Goal: Information Seeking & Learning: Find specific fact

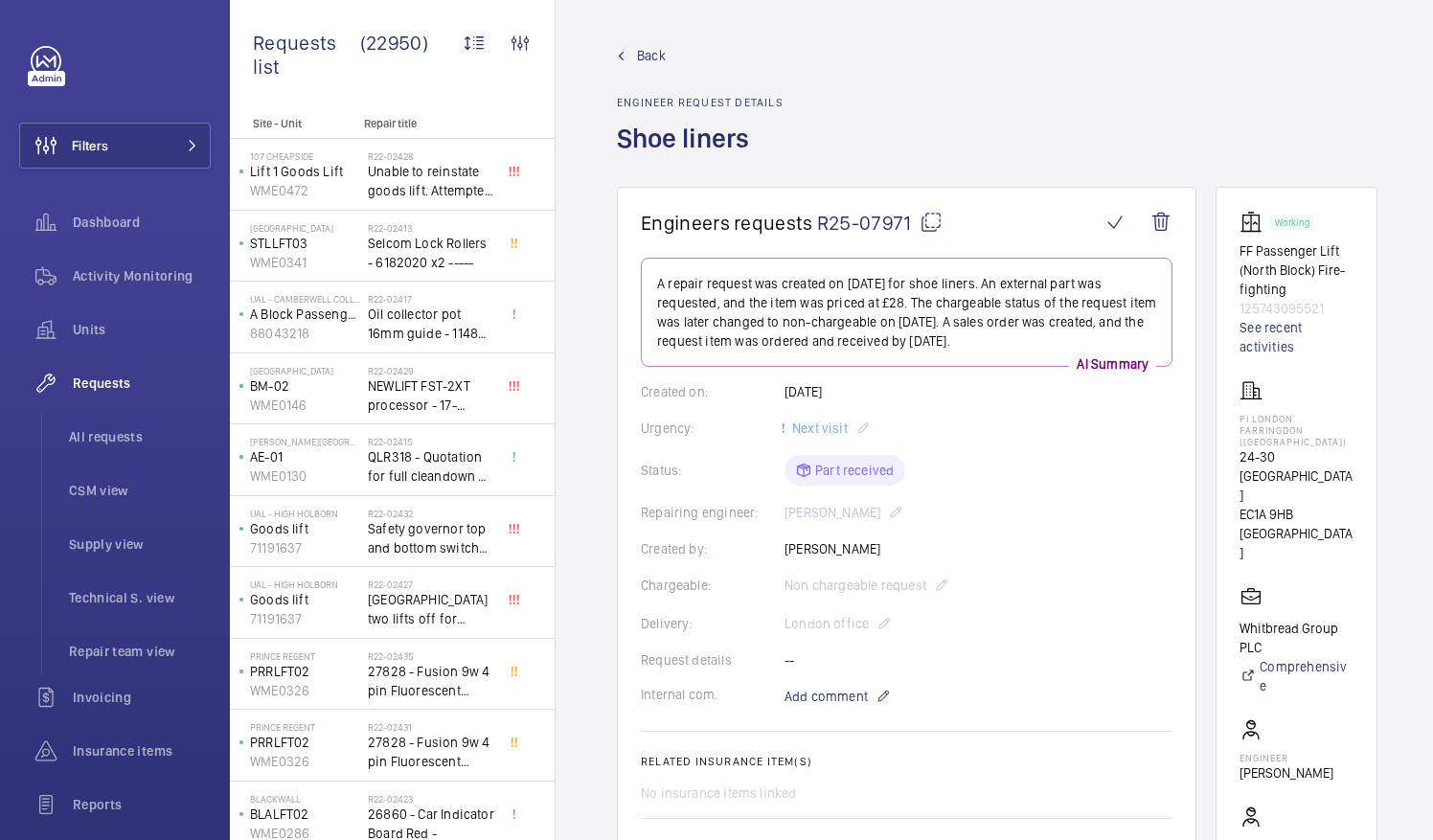
click at [925, 225] on mat-icon at bounding box center [931, 222] width 23 height 23
click at [1261, 414] on wm-front-card "Working FF Passenger Lift (North Block) Fire-fighting 125743095521 See recent a…" at bounding box center [1297, 602] width 162 height 832
drag, startPoint x: 1263, startPoint y: 418, endPoint x: 1343, endPoint y: 430, distance: 80.9
click at [1343, 430] on p "PI London Farringdon (Smithfield)" at bounding box center [1297, 431] width 114 height 35
drag, startPoint x: 1343, startPoint y: 430, endPoint x: 1285, endPoint y: 421, distance: 58.7
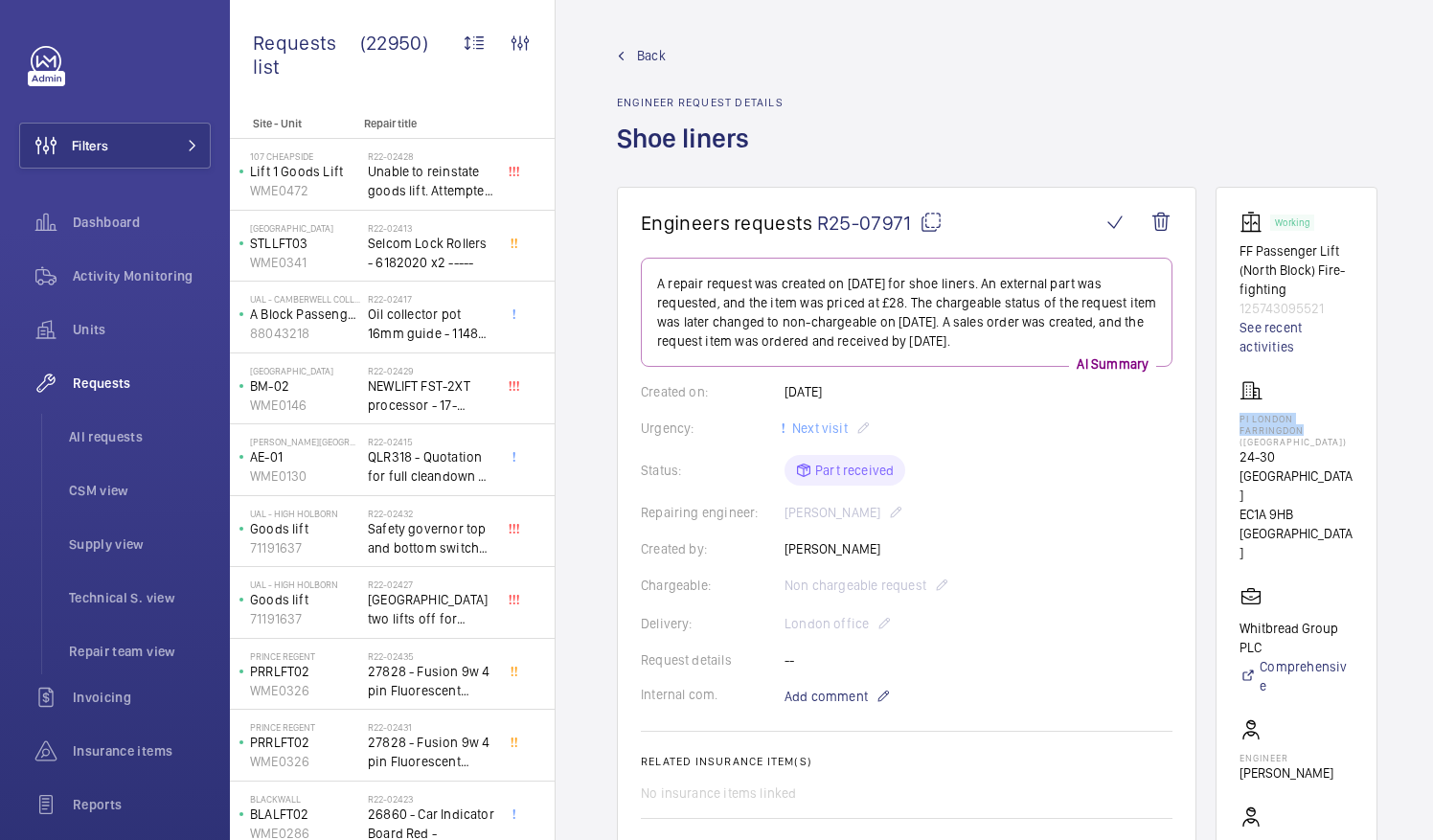
copy p "PI London Farringdon"
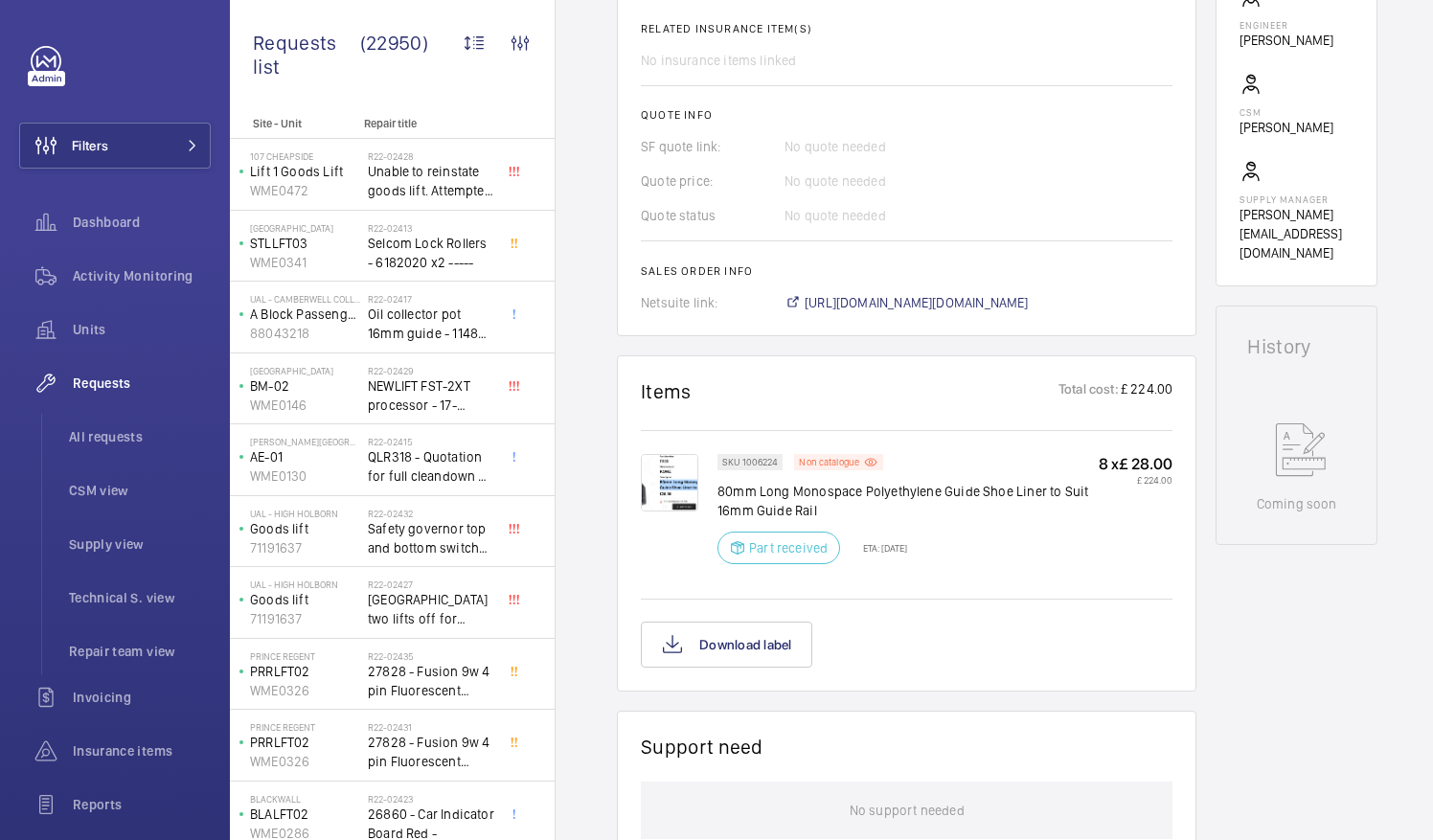
scroll to position [734, 0]
drag, startPoint x: 863, startPoint y: 485, endPoint x: 1042, endPoint y: 491, distance: 179.1
click at [1042, 491] on p "80mm Long Monospace Polyethylene Guide Shoe Liner to Suit 16mm Guide Rail" at bounding box center [908, 500] width 381 height 39
drag, startPoint x: 1042, startPoint y: 491, endPoint x: 1019, endPoint y: 490, distance: 23.0
copy p "Polyethylene Guide Shoe Liner"
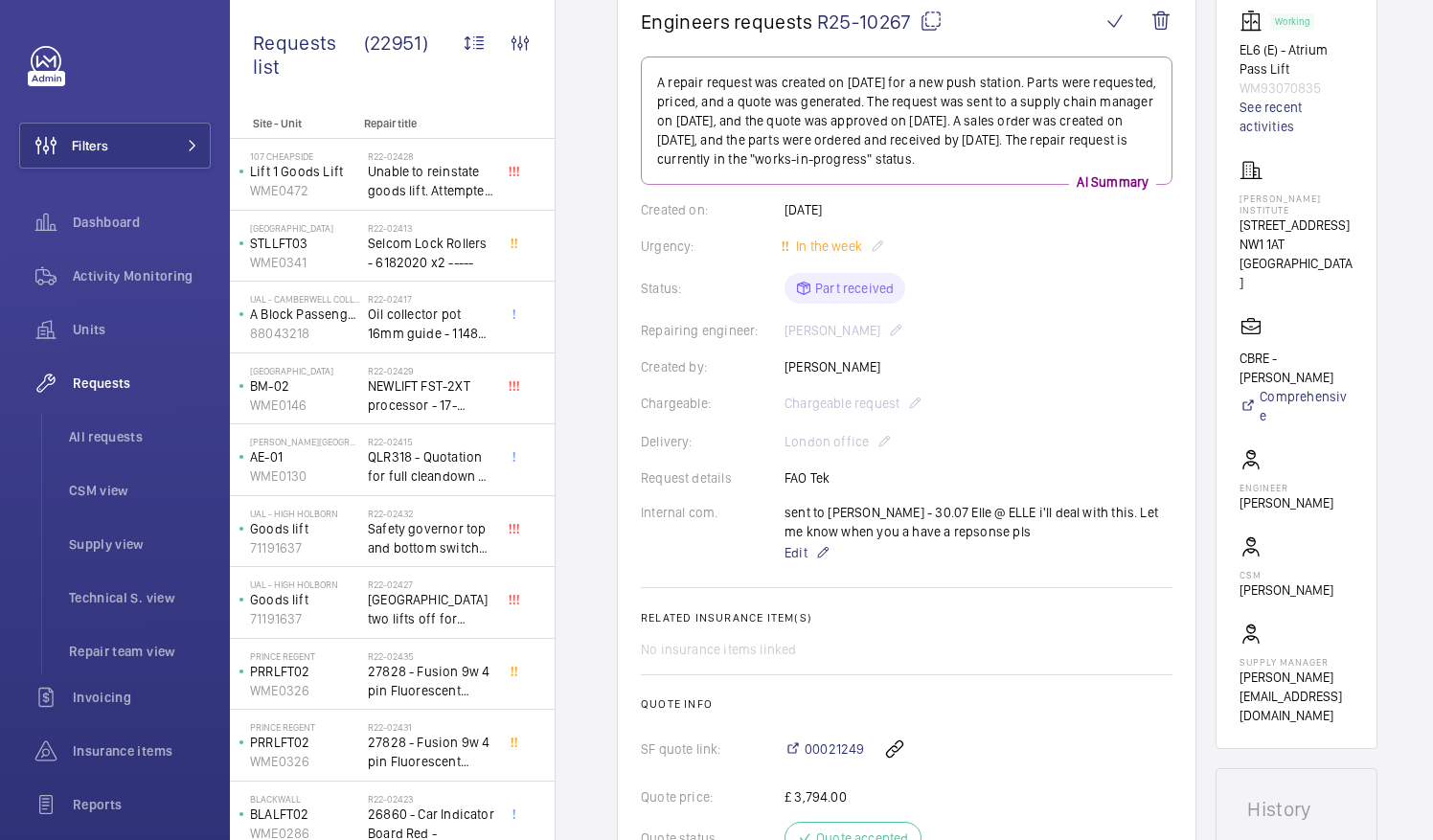
scroll to position [200, 0]
click at [929, 21] on mat-icon at bounding box center [931, 22] width 23 height 23
drag, startPoint x: 1261, startPoint y: 195, endPoint x: 1345, endPoint y: 201, distance: 84.2
click at [1345, 201] on p "Francis Crick Institute" at bounding box center [1297, 205] width 114 height 23
drag, startPoint x: 1345, startPoint y: 201, endPoint x: 1311, endPoint y: 198, distance: 34.1
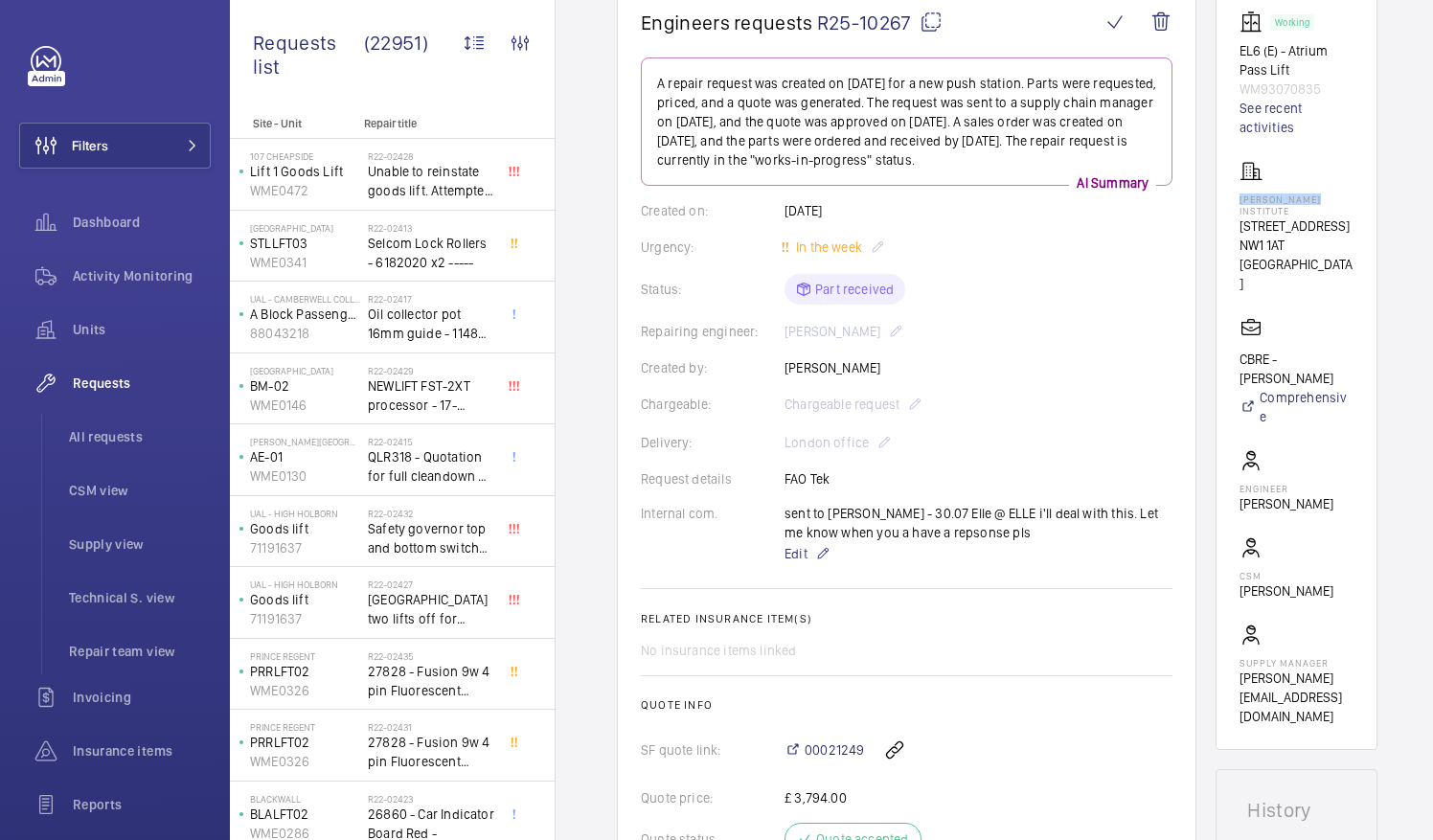
copy p "Francis Crick"
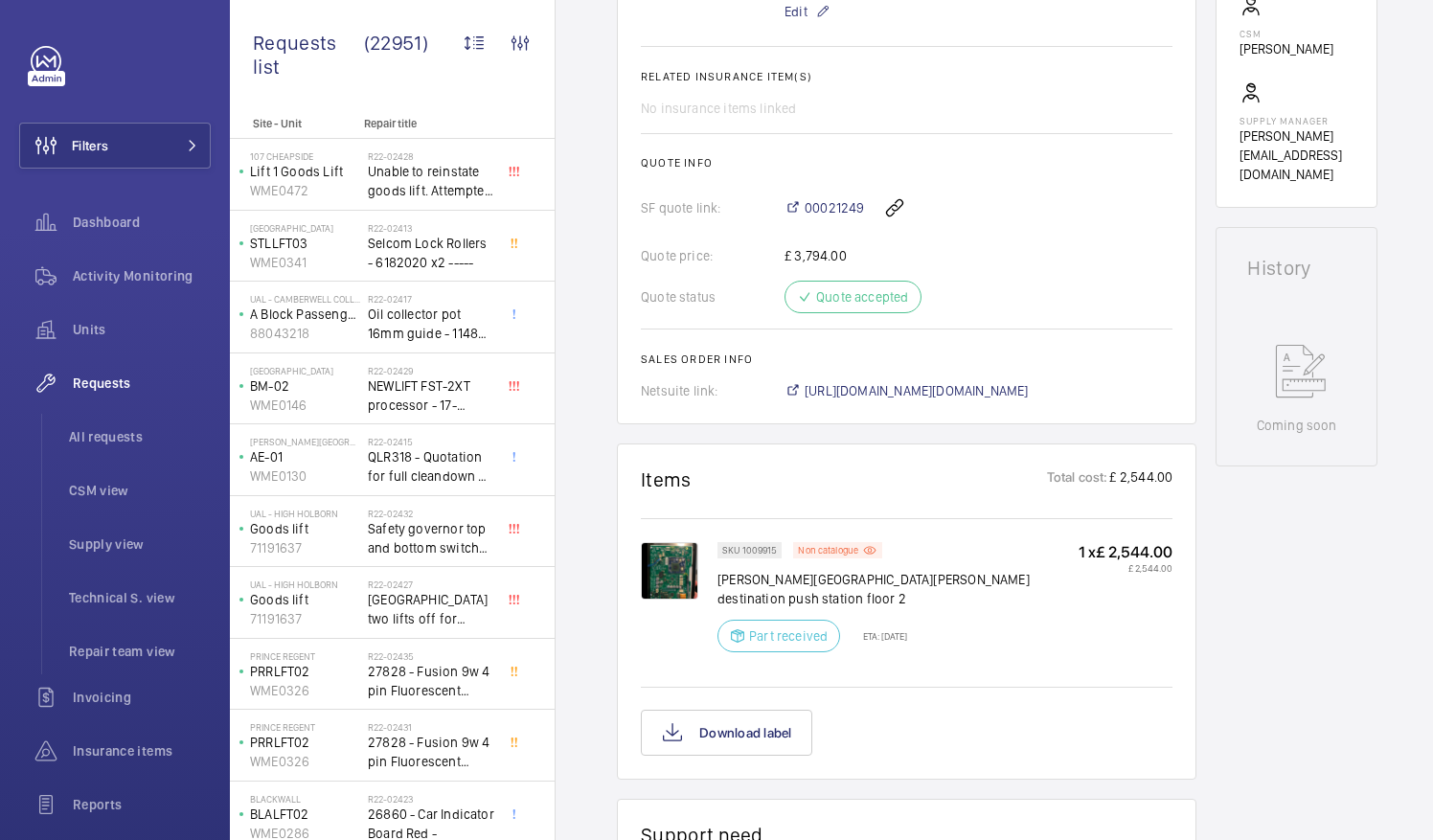
scroll to position [743, 0]
drag, startPoint x: 872, startPoint y: 574, endPoint x: 943, endPoint y: 574, distance: 71.0
click at [943, 574] on p "Schindler hall destination push station floor 2" at bounding box center [898, 588] width 361 height 39
drag, startPoint x: 943, startPoint y: 574, endPoint x: 924, endPoint y: 575, distance: 19.0
copy p "push station"
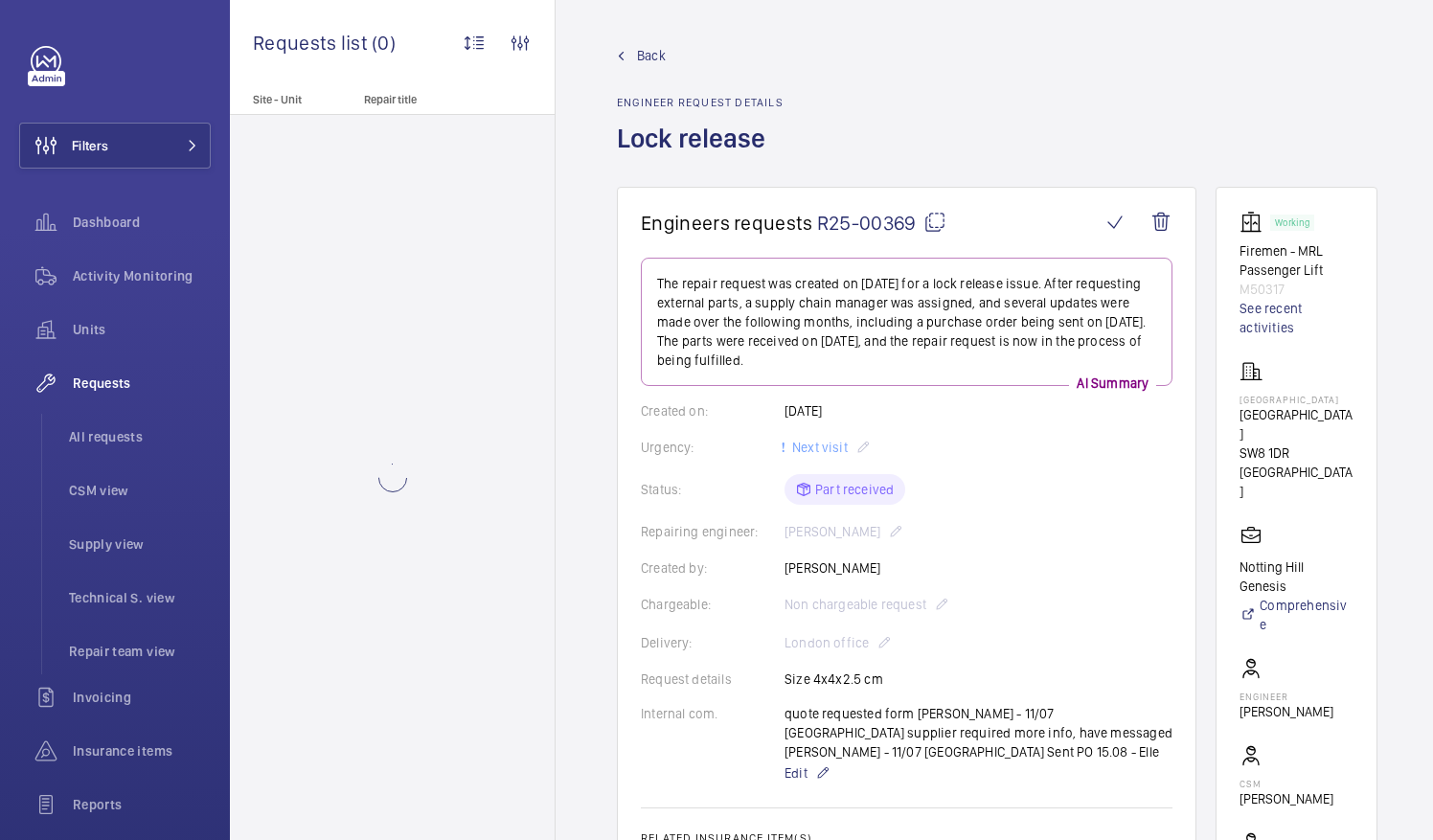
click at [938, 224] on mat-icon at bounding box center [935, 222] width 23 height 23
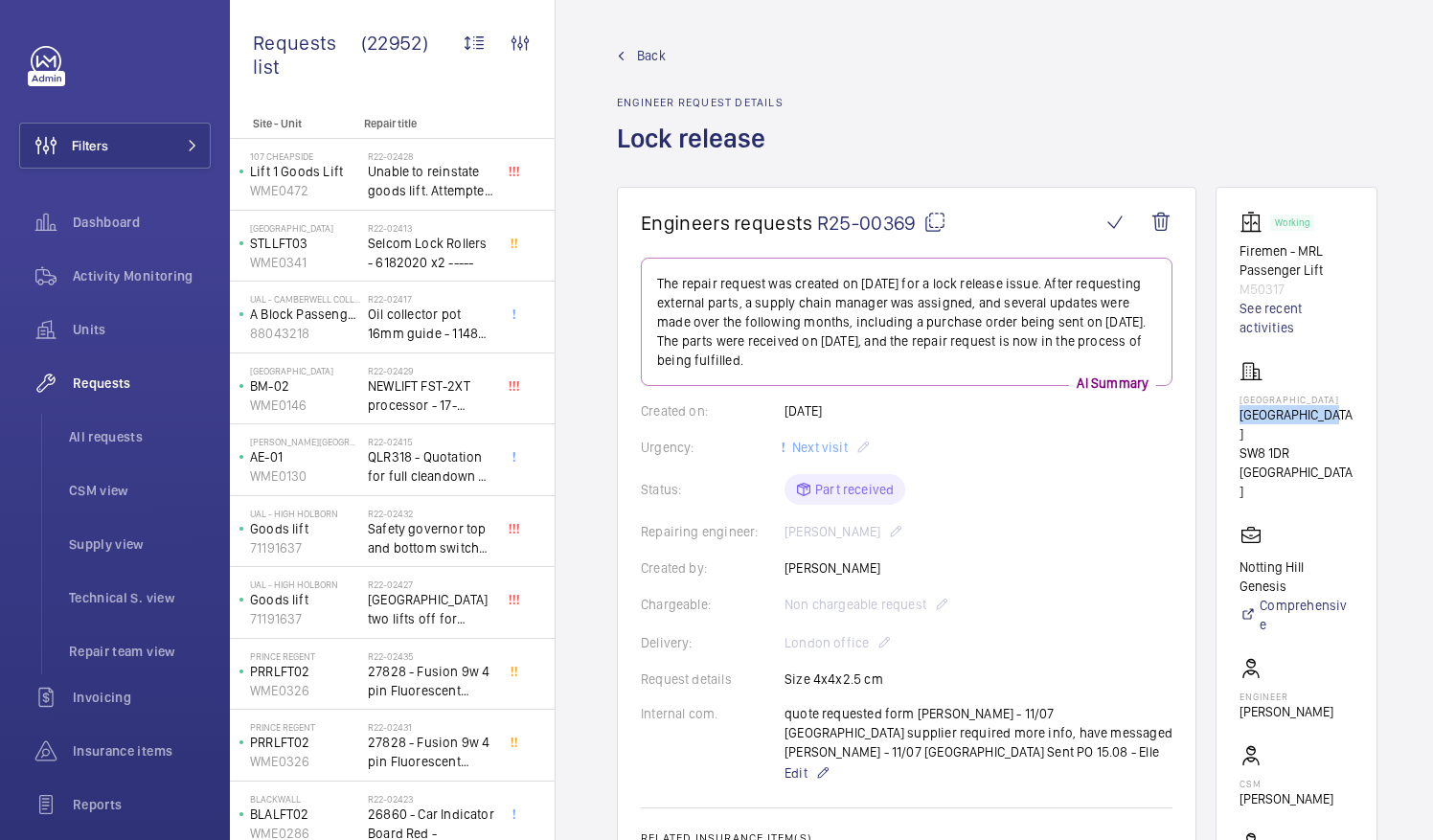
drag, startPoint x: 1261, startPoint y: 410, endPoint x: 1359, endPoint y: 420, distance: 98.5
click at [1354, 420] on p "Lulworth House" at bounding box center [1297, 425] width 114 height 39
drag, startPoint x: 1359, startPoint y: 420, endPoint x: 1331, endPoint y: 418, distance: 28.1
copy p "Lulworth House"
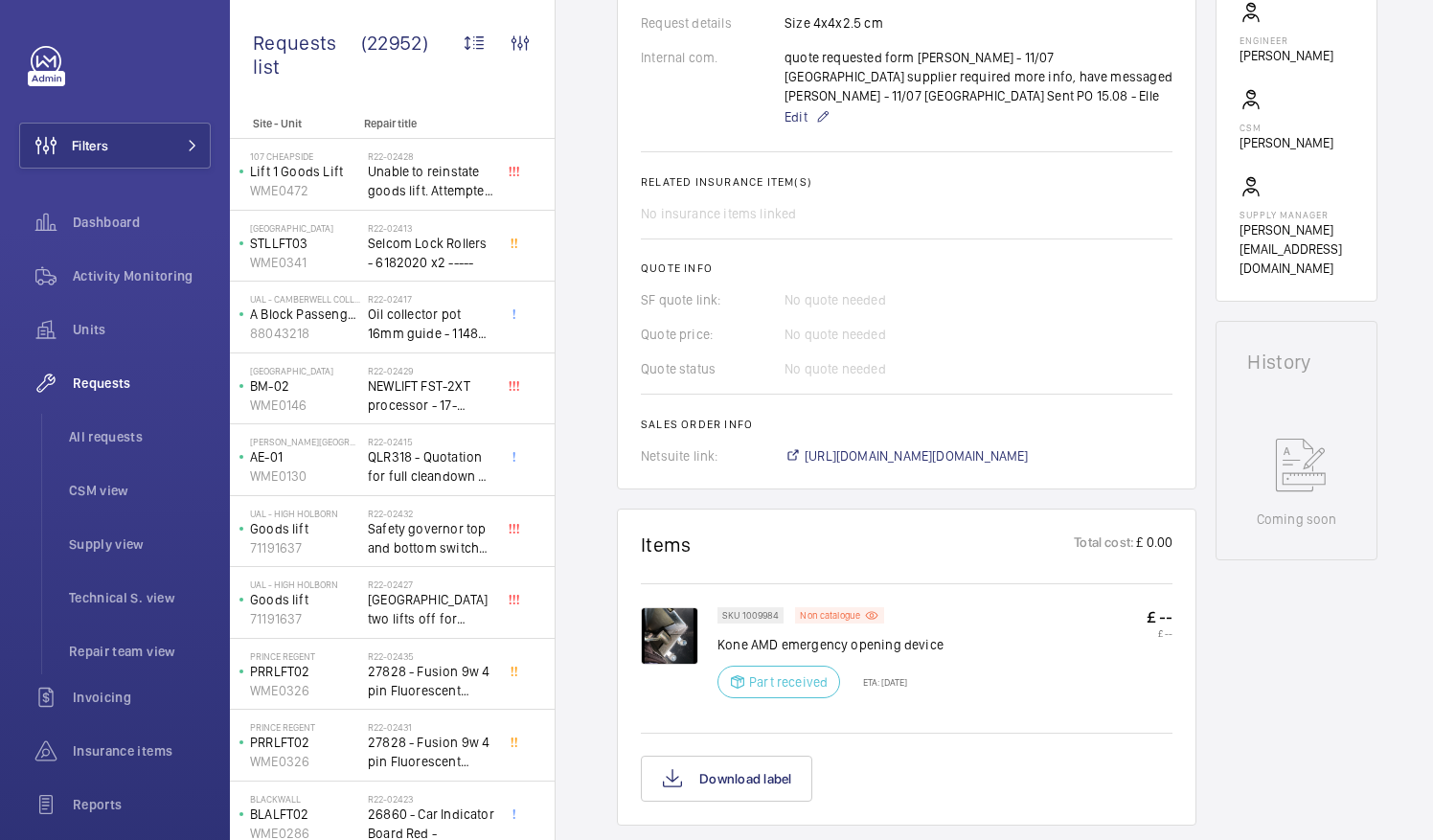
scroll to position [658, 0]
click at [719, 634] on p "Kone AMD emergency opening device" at bounding box center [830, 644] width 226 height 19
drag, startPoint x: 718, startPoint y: 621, endPoint x: 975, endPoint y: 632, distance: 257.2
click at [975, 632] on div "SKU 1009984 Non catalogue Kone AMD emergency opening device Part received ETA: …" at bounding box center [944, 658] width 455 height 102
drag, startPoint x: 975, startPoint y: 632, endPoint x: 1103, endPoint y: 658, distance: 130.6
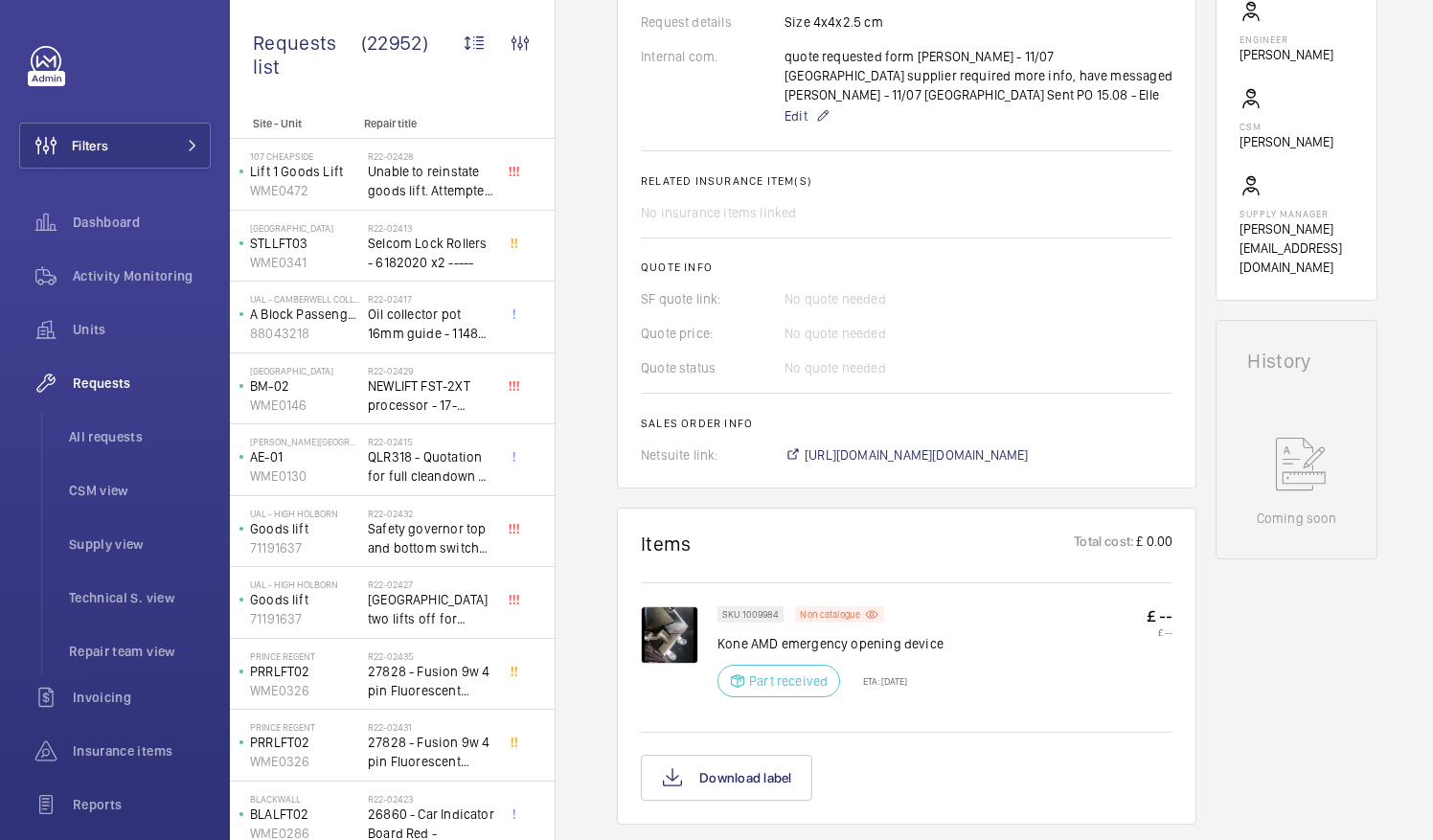
click at [1103, 658] on div "SKU 1009984 Non catalogue Kone AMD emergency opening device Part received ETA: …" at bounding box center [944, 658] width 455 height 102
drag, startPoint x: 941, startPoint y: 624, endPoint x: 720, endPoint y: 627, distance: 221.0
click at [720, 627] on div "SKU 1009984 Non catalogue Kone AMD emergency opening device Part received ETA: …" at bounding box center [944, 658] width 455 height 102
drag, startPoint x: 720, startPoint y: 627, endPoint x: 788, endPoint y: 625, distance: 68.0
copy p "Kone AMD emergency opening device"
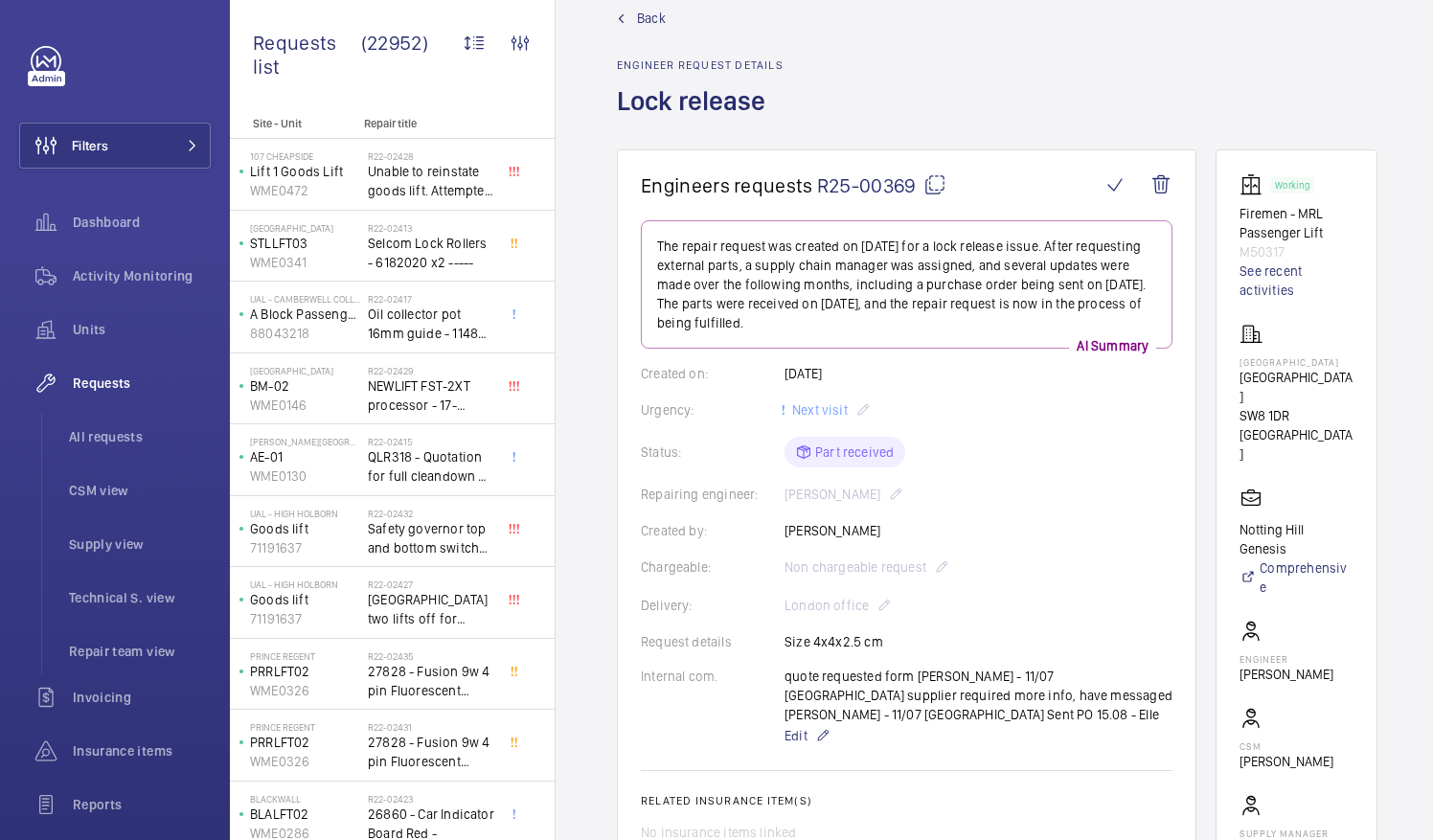
scroll to position [37, 0]
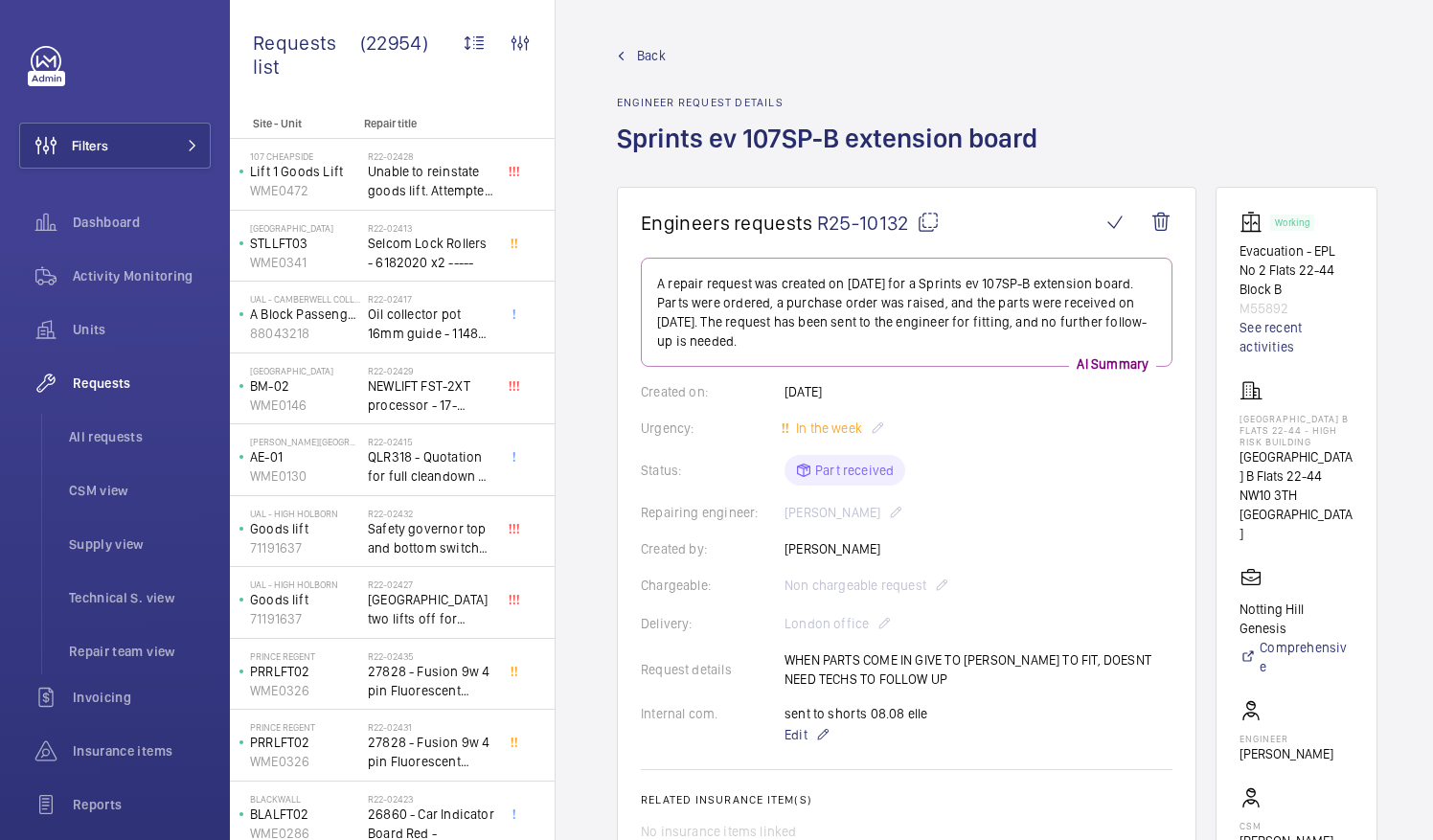
click at [927, 220] on mat-icon at bounding box center [928, 222] width 23 height 23
drag, startPoint x: 1261, startPoint y: 412, endPoint x: 1366, endPoint y: 414, distance: 105.0
click at [1366, 414] on wm-front-card "Working Evacuation - EPL No 2 Flats 22-44 Block B M55892 See recent activities …" at bounding box center [1297, 593] width 162 height 813
drag, startPoint x: 1366, startPoint y: 414, endPoint x: 1363, endPoint y: 434, distance: 20.2
click at [1354, 434] on p "Donnington Court Block B Flats 22-44 - High Risk Building" at bounding box center [1297, 431] width 114 height 35
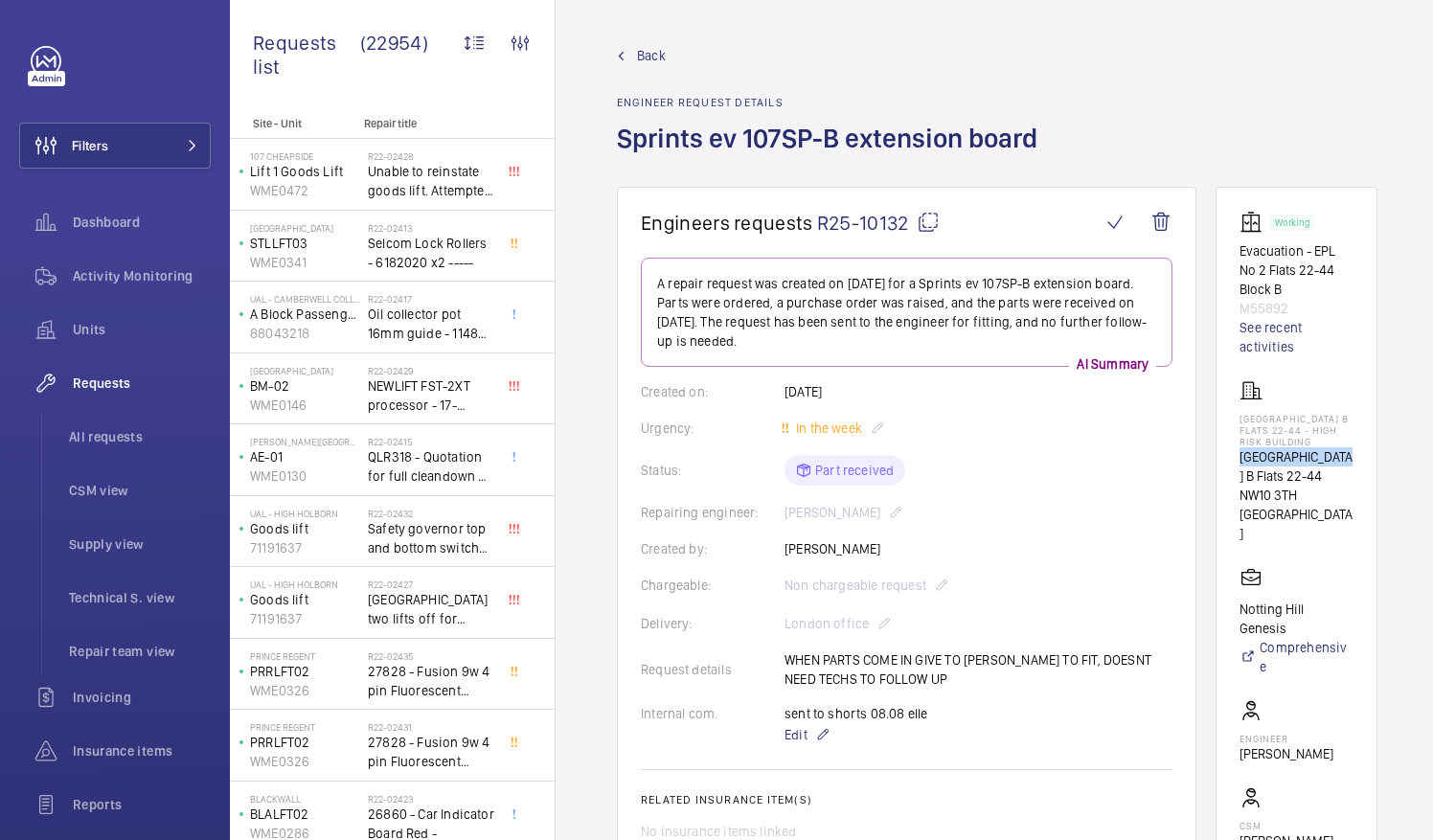
drag, startPoint x: 1261, startPoint y: 465, endPoint x: 1371, endPoint y: 469, distance: 110.1
click at [1371, 469] on wm-front-card "Working Evacuation - EPL No 2 Flats 22-44 Block B M55892 See recent activities …" at bounding box center [1297, 593] width 162 height 813
drag, startPoint x: 1371, startPoint y: 469, endPoint x: 1346, endPoint y: 466, distance: 25.2
copy p "Donnington Court"
click at [925, 220] on mat-icon at bounding box center [928, 222] width 23 height 23
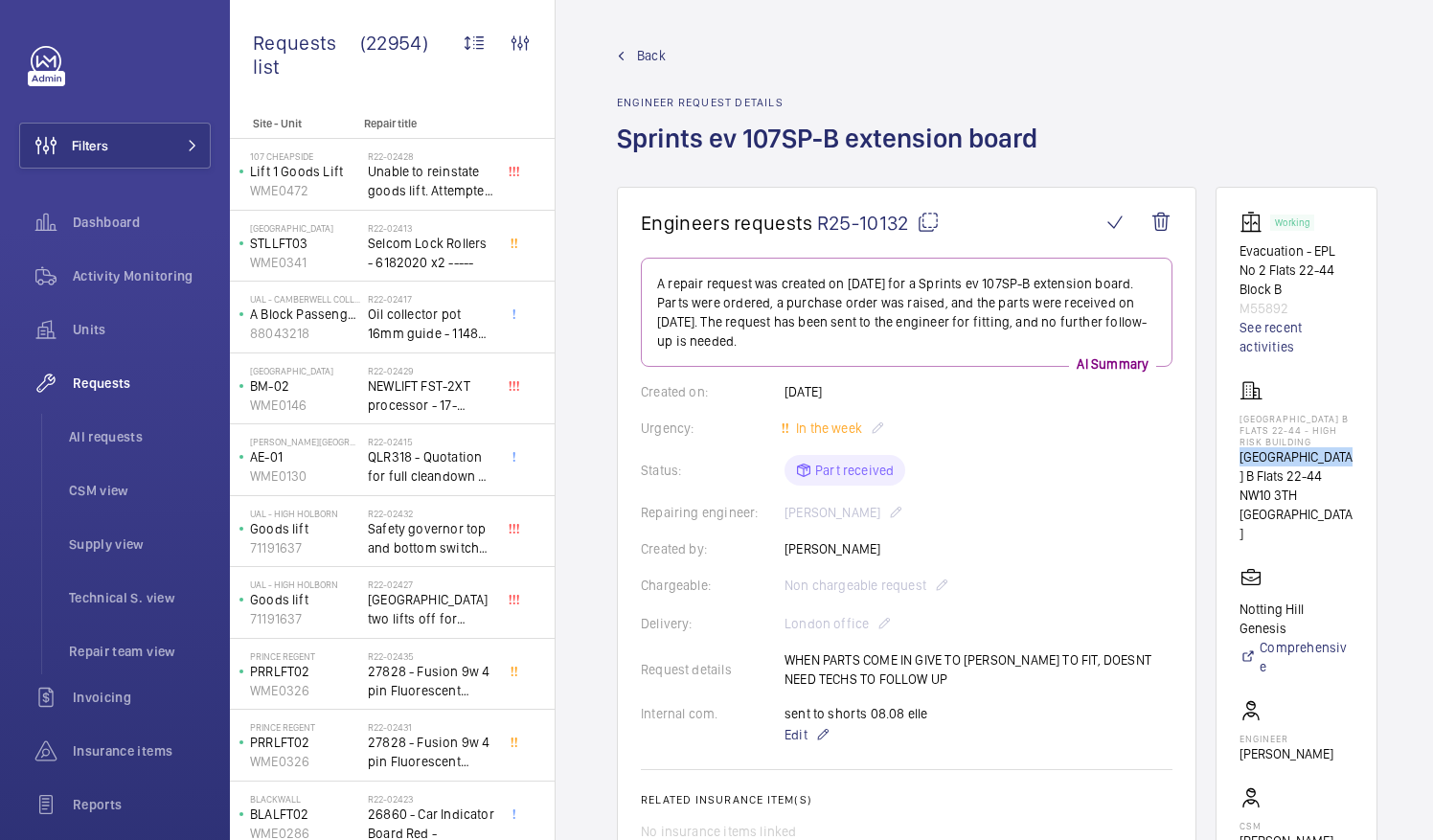
copy p "Donnington Court"
drag, startPoint x: 1260, startPoint y: 464, endPoint x: 1368, endPoint y: 469, distance: 108.1
click at [1368, 469] on wm-front-card "Working Evacuation - EPL No 2 Flats 22-44 Block B M55892 See recent activities …" at bounding box center [1297, 593] width 162 height 813
drag, startPoint x: 1368, startPoint y: 469, endPoint x: 1349, endPoint y: 469, distance: 19.0
copy p "Donnington Court"
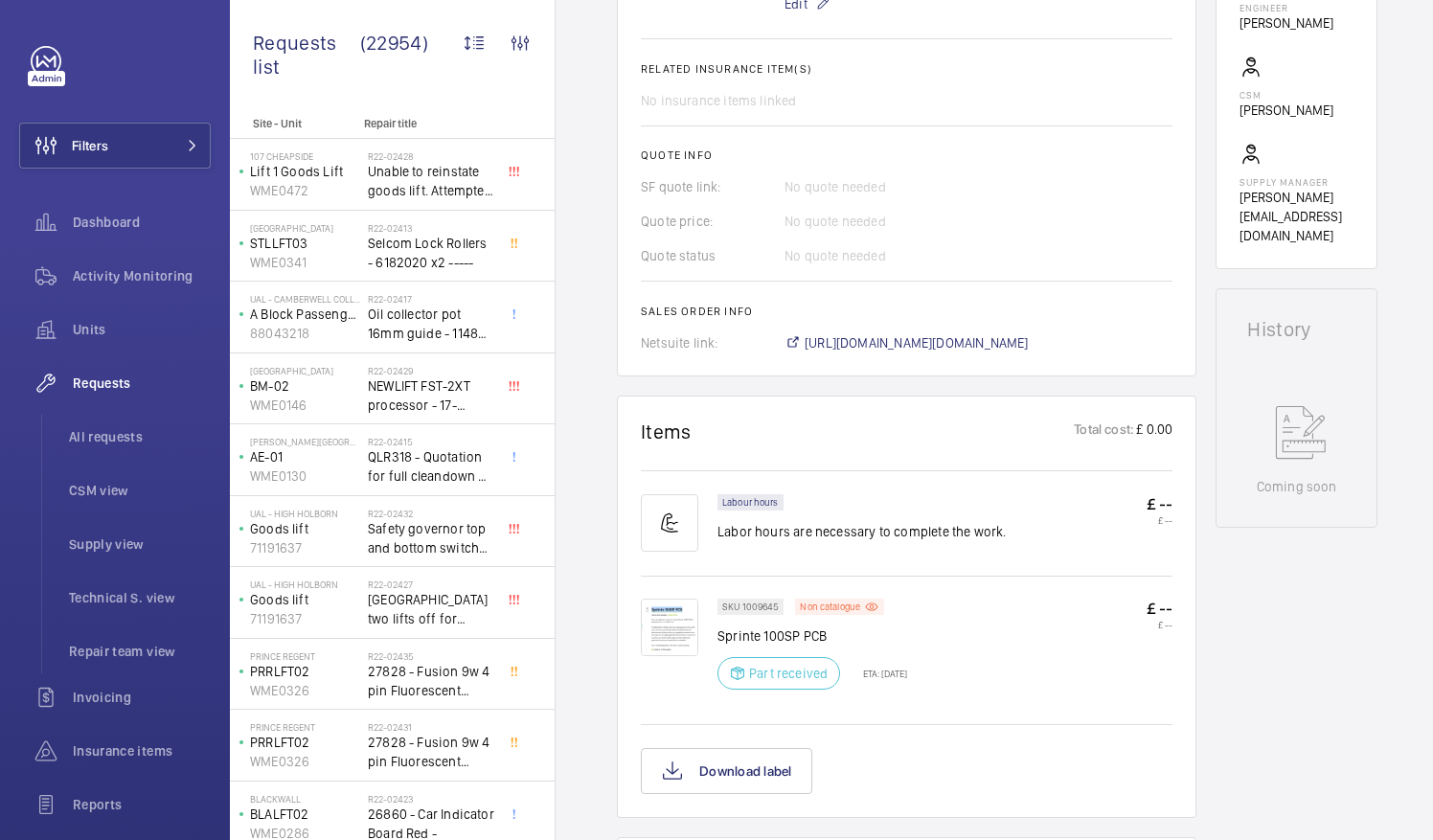
scroll to position [734, 0]
drag, startPoint x: 802, startPoint y: 628, endPoint x: 864, endPoint y: 628, distance: 62.0
click at [864, 628] on p "Sprinte 100SP PCB" at bounding box center [812, 633] width 189 height 19
drag, startPoint x: 864, startPoint y: 628, endPoint x: 809, endPoint y: 627, distance: 55.0
copy p "PCB"
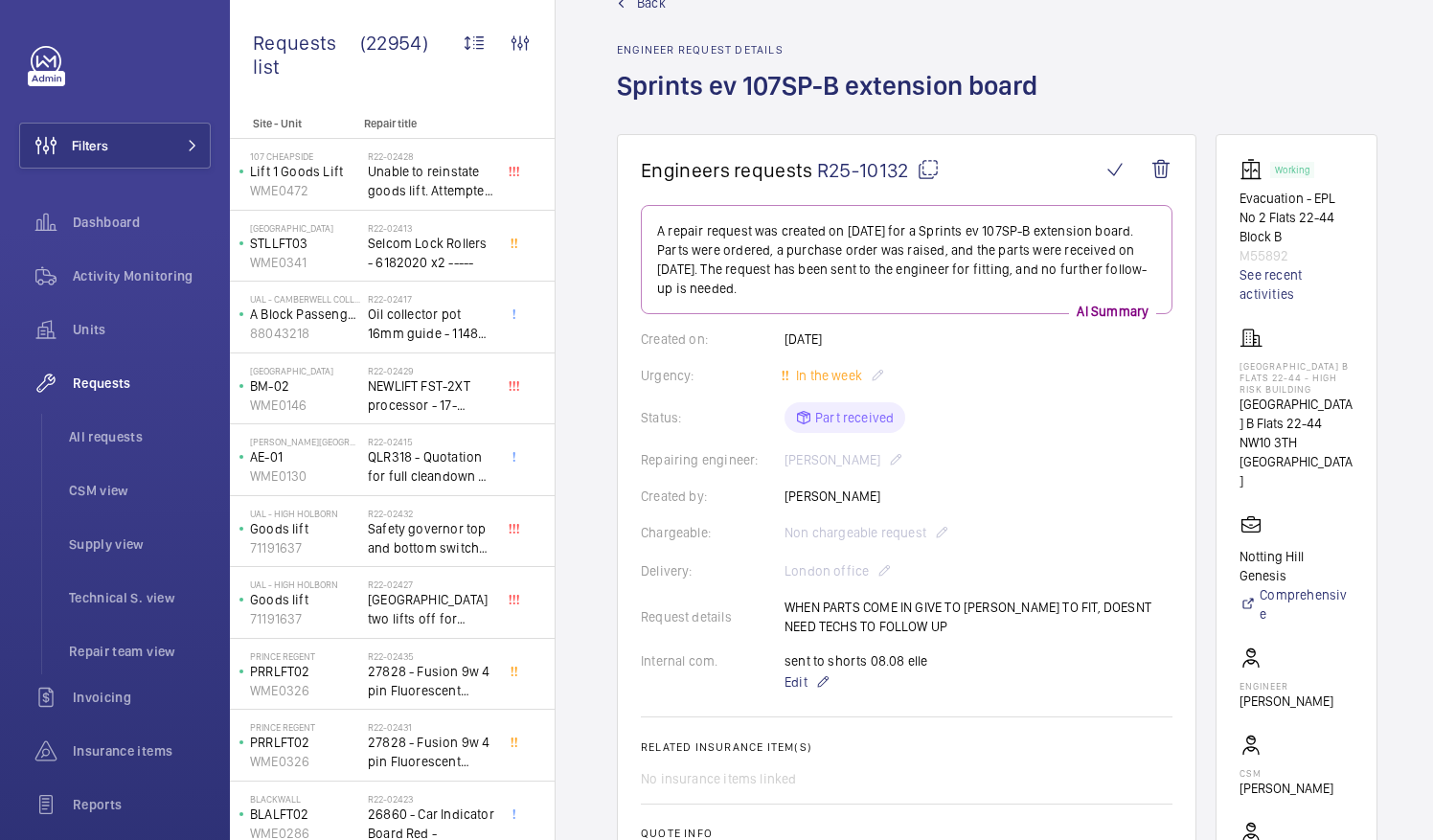
scroll to position [56, 0]
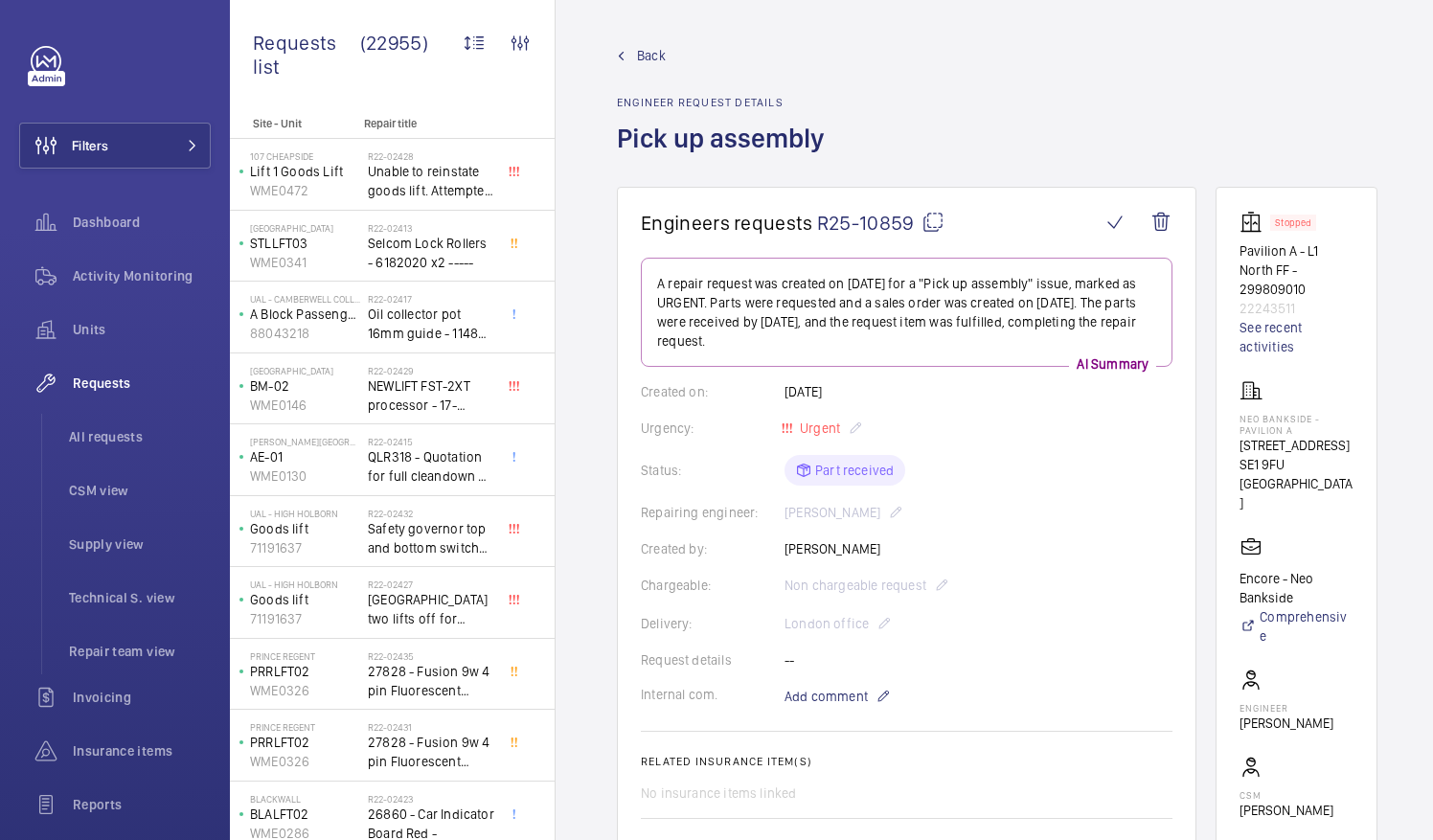
click at [927, 224] on mat-icon at bounding box center [933, 222] width 23 height 23
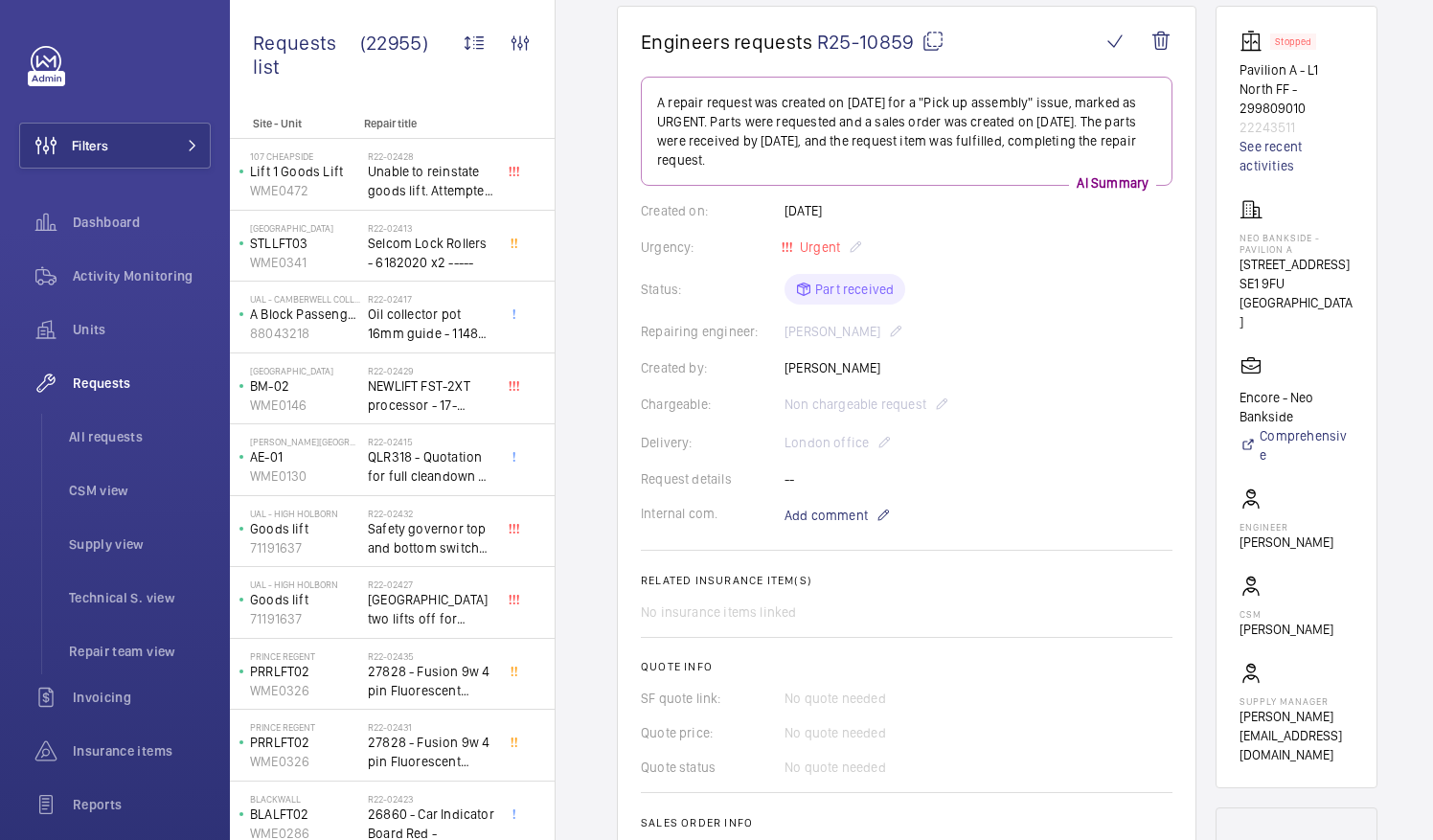
scroll to position [182, 0]
click at [929, 42] on mat-icon at bounding box center [933, 41] width 23 height 23
drag, startPoint x: 1263, startPoint y: 234, endPoint x: 1335, endPoint y: 236, distance: 72.0
click at [1335, 236] on p "Neo Bankside - Pavilion A" at bounding box center [1297, 242] width 114 height 23
drag, startPoint x: 1335, startPoint y: 236, endPoint x: 1316, endPoint y: 234, distance: 19.1
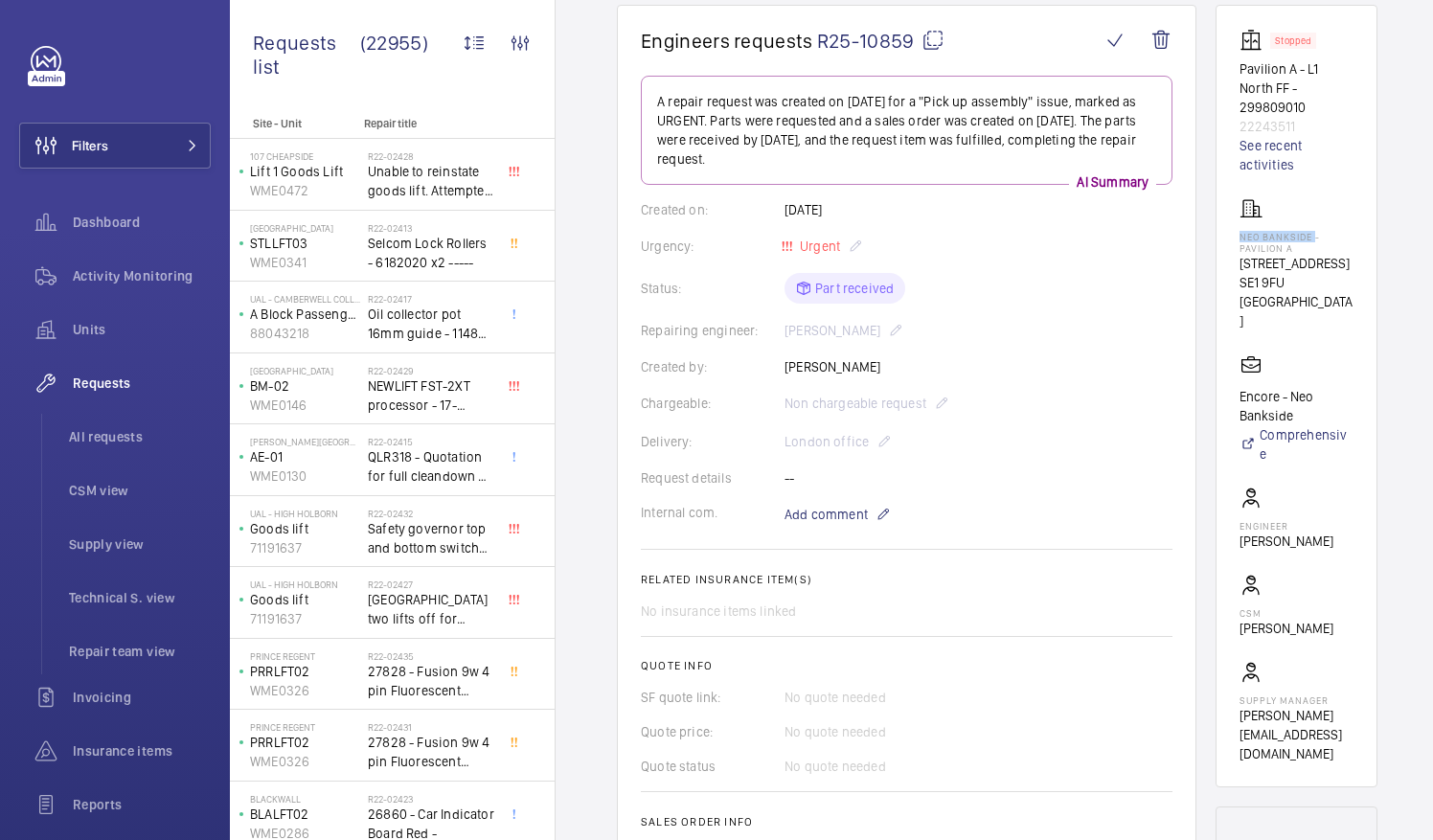
copy p "Neo Bankside"
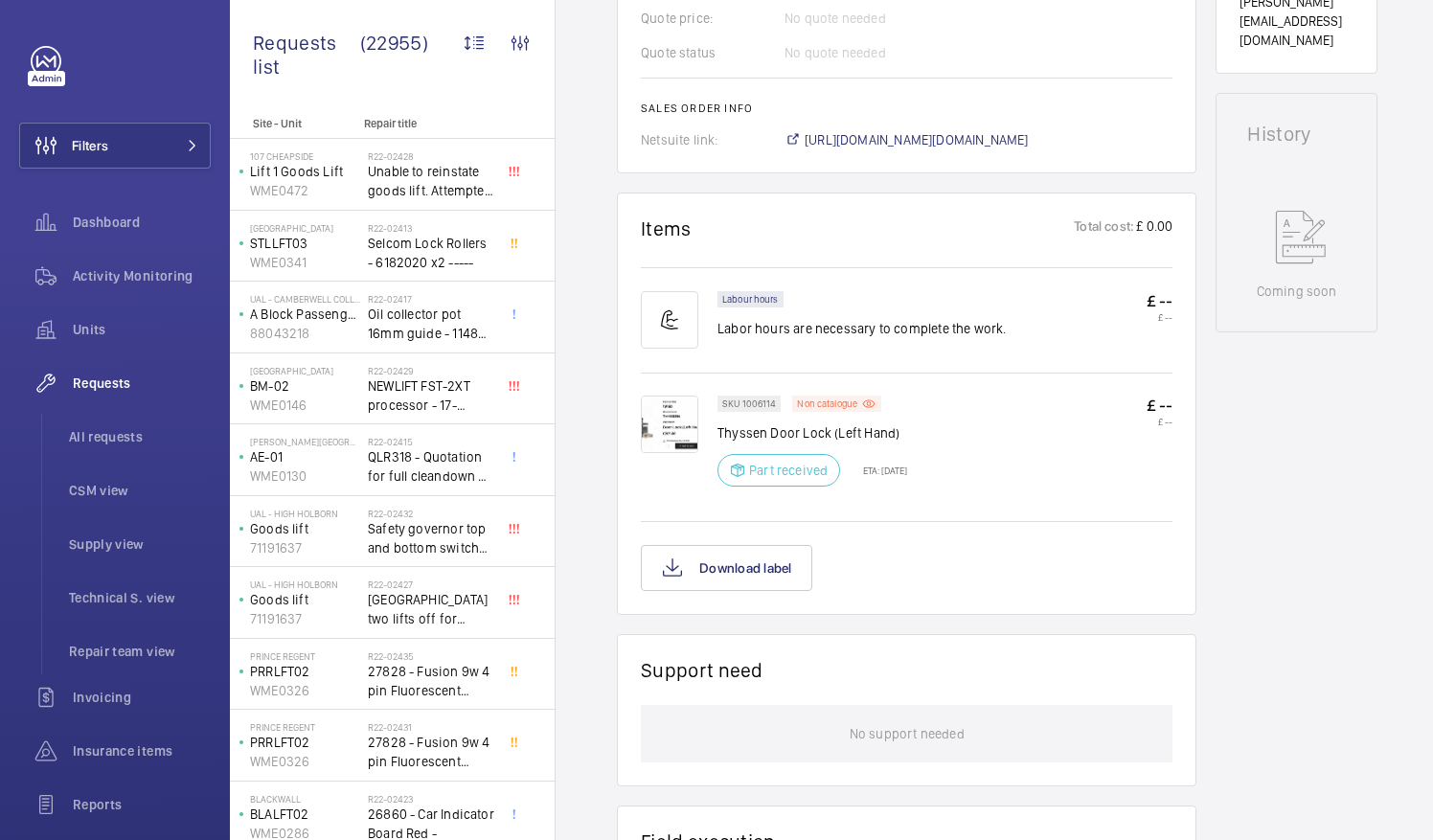
scroll to position [897, 0]
drag, startPoint x: 717, startPoint y: 429, endPoint x: 828, endPoint y: 433, distance: 111.1
click at [828, 433] on p "Thyssen Door Lock (Left Hand)" at bounding box center [812, 432] width 189 height 19
drag, startPoint x: 828, startPoint y: 433, endPoint x: 810, endPoint y: 431, distance: 18.1
copy p "Thyssen Door Lock"
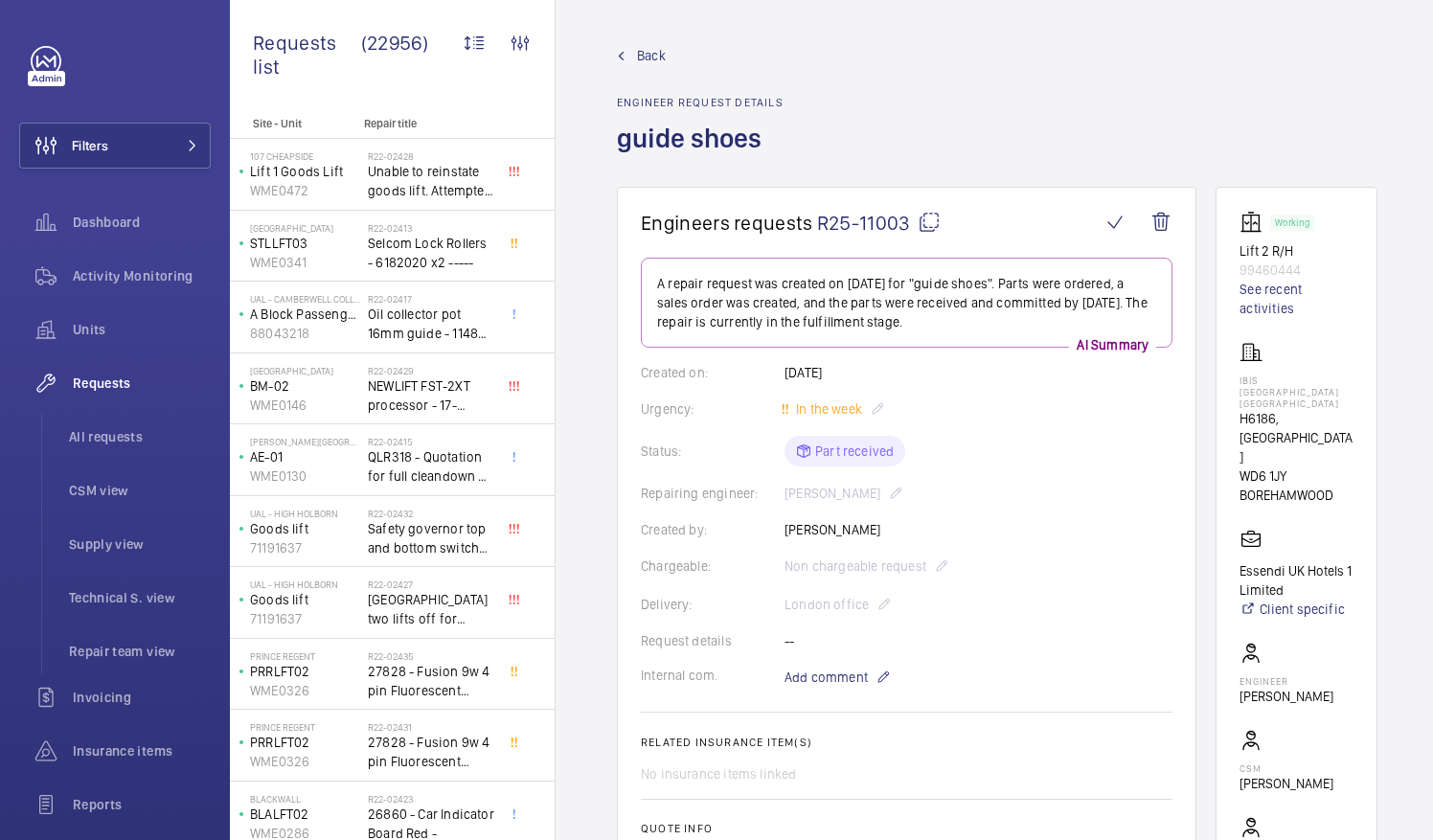
click at [929, 220] on mat-icon at bounding box center [929, 222] width 23 height 23
click at [930, 224] on mat-icon at bounding box center [929, 222] width 23 height 23
drag, startPoint x: 1263, startPoint y: 378, endPoint x: 1279, endPoint y: 377, distance: 16.0
click at [1279, 377] on p "IBIS [GEOGRAPHIC_DATA] [GEOGRAPHIC_DATA]" at bounding box center [1297, 392] width 114 height 35
drag, startPoint x: 1279, startPoint y: 377, endPoint x: 1255, endPoint y: 378, distance: 24.0
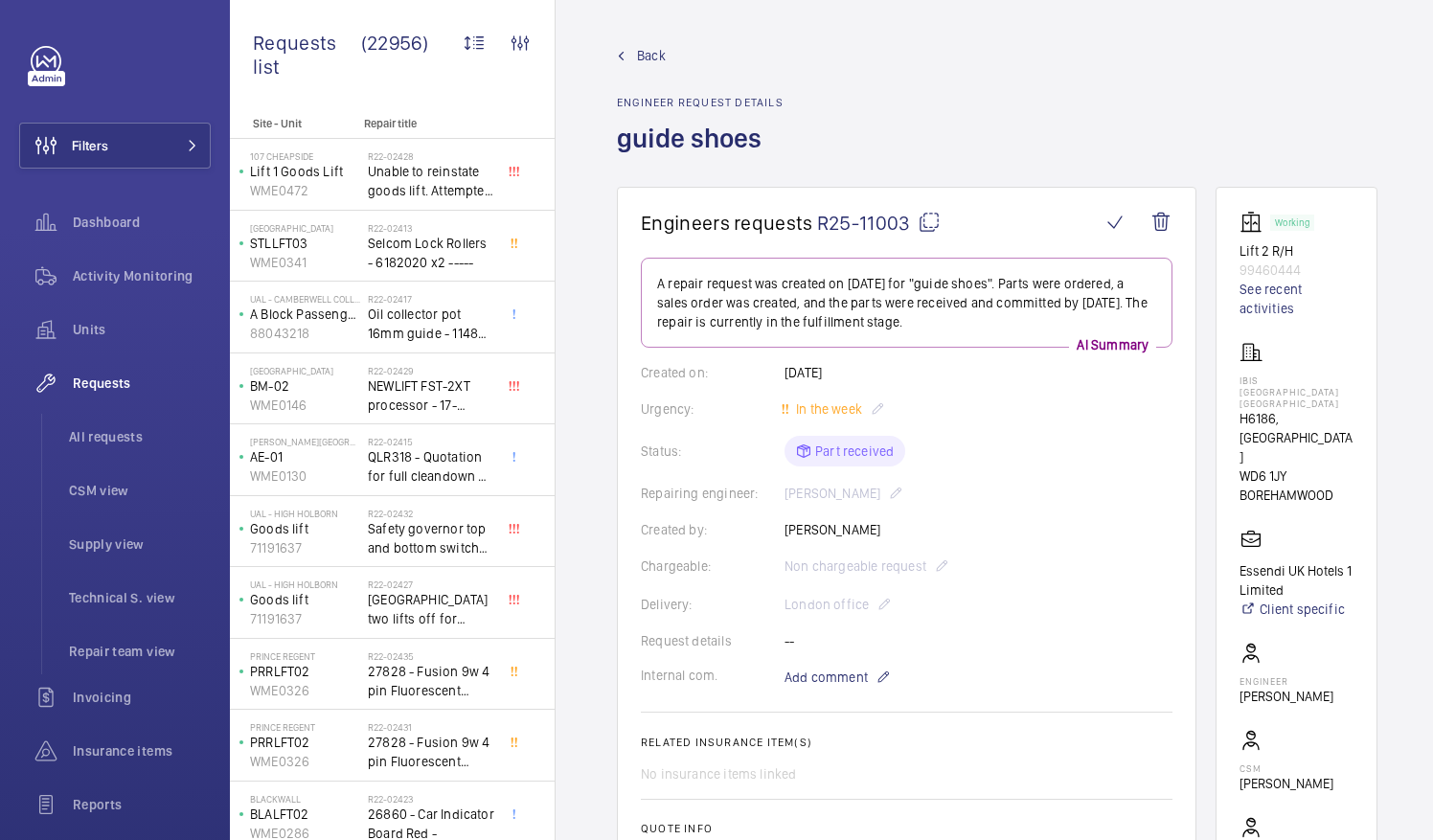
click at [1255, 378] on wm-front-card "Working Lift 2 R/H 99460444 See recent activities [GEOGRAPHIC_DATA][STREET_ADDR…" at bounding box center [1297, 564] width 162 height 756
drag, startPoint x: 1261, startPoint y: 377, endPoint x: 1332, endPoint y: 385, distance: 71.4
click at [1332, 385] on p "IBIS [GEOGRAPHIC_DATA] [GEOGRAPHIC_DATA]" at bounding box center [1297, 392] width 114 height 35
drag, startPoint x: 1332, startPoint y: 385, endPoint x: 1294, endPoint y: 377, distance: 38.8
copy p "IBIS [GEOGRAPHIC_DATA]"
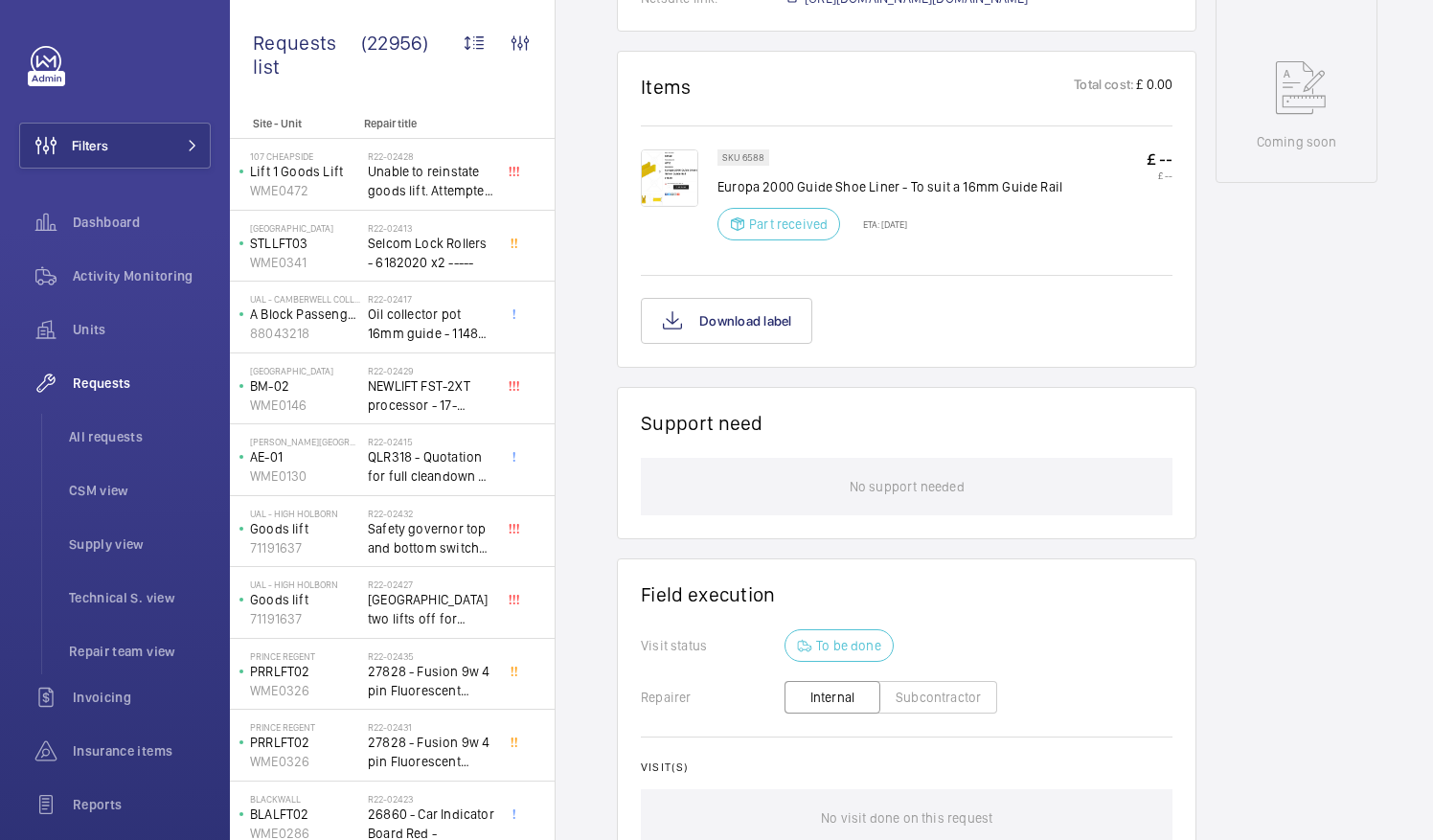
scroll to position [1020, 0]
drag, startPoint x: 795, startPoint y: 181, endPoint x: 895, endPoint y: 191, distance: 100.5
click at [895, 191] on p "Europa 2000 Guide Shoe Liner - To suit a 16mm Guide Rail" at bounding box center [889, 186] width 345 height 19
drag, startPoint x: 895, startPoint y: 191, endPoint x: 876, endPoint y: 182, distance: 21.0
copy p "Guide Shoe Liner"
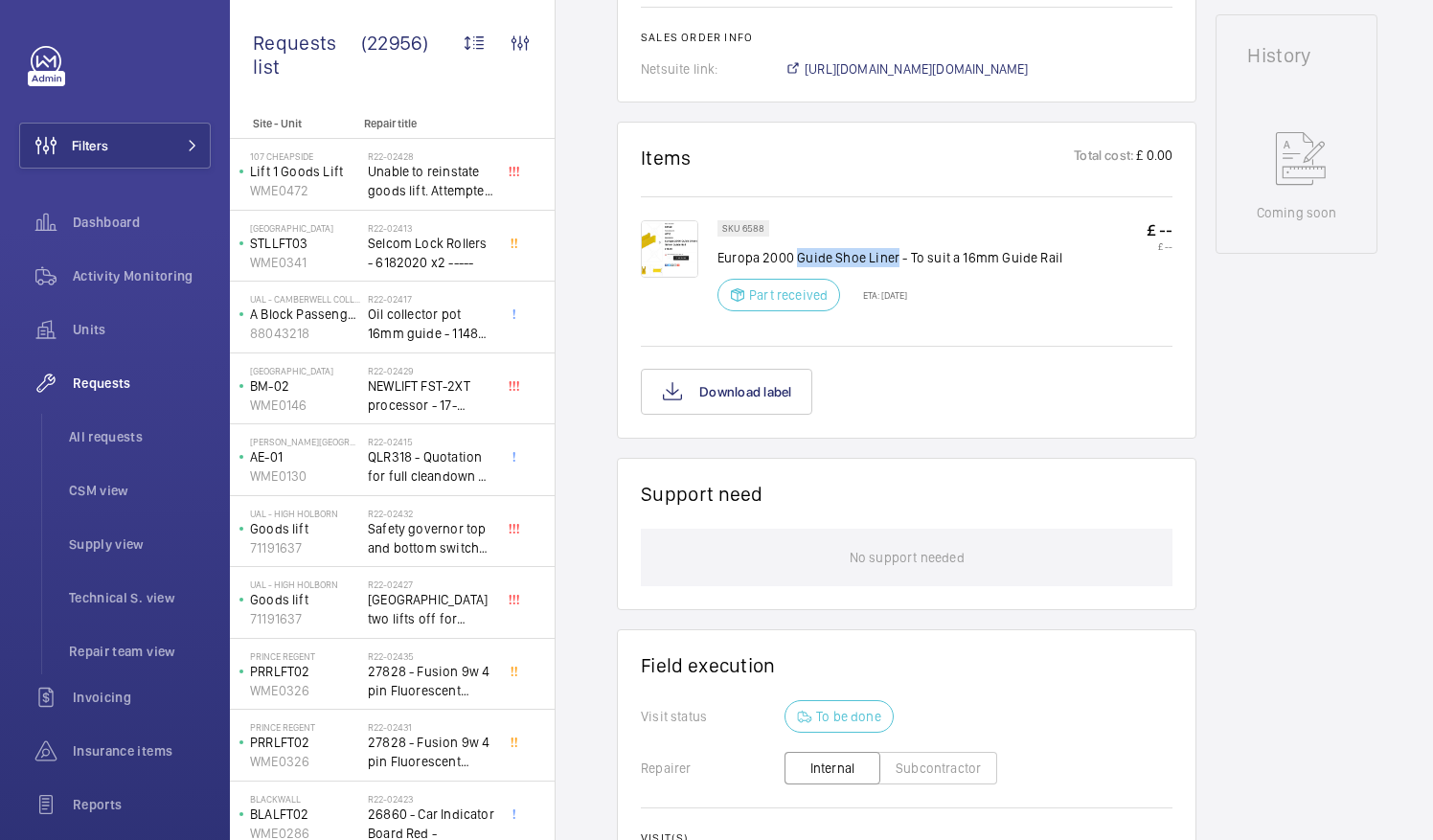
scroll to position [946, 0]
copy p "Guide Shoe Liner"
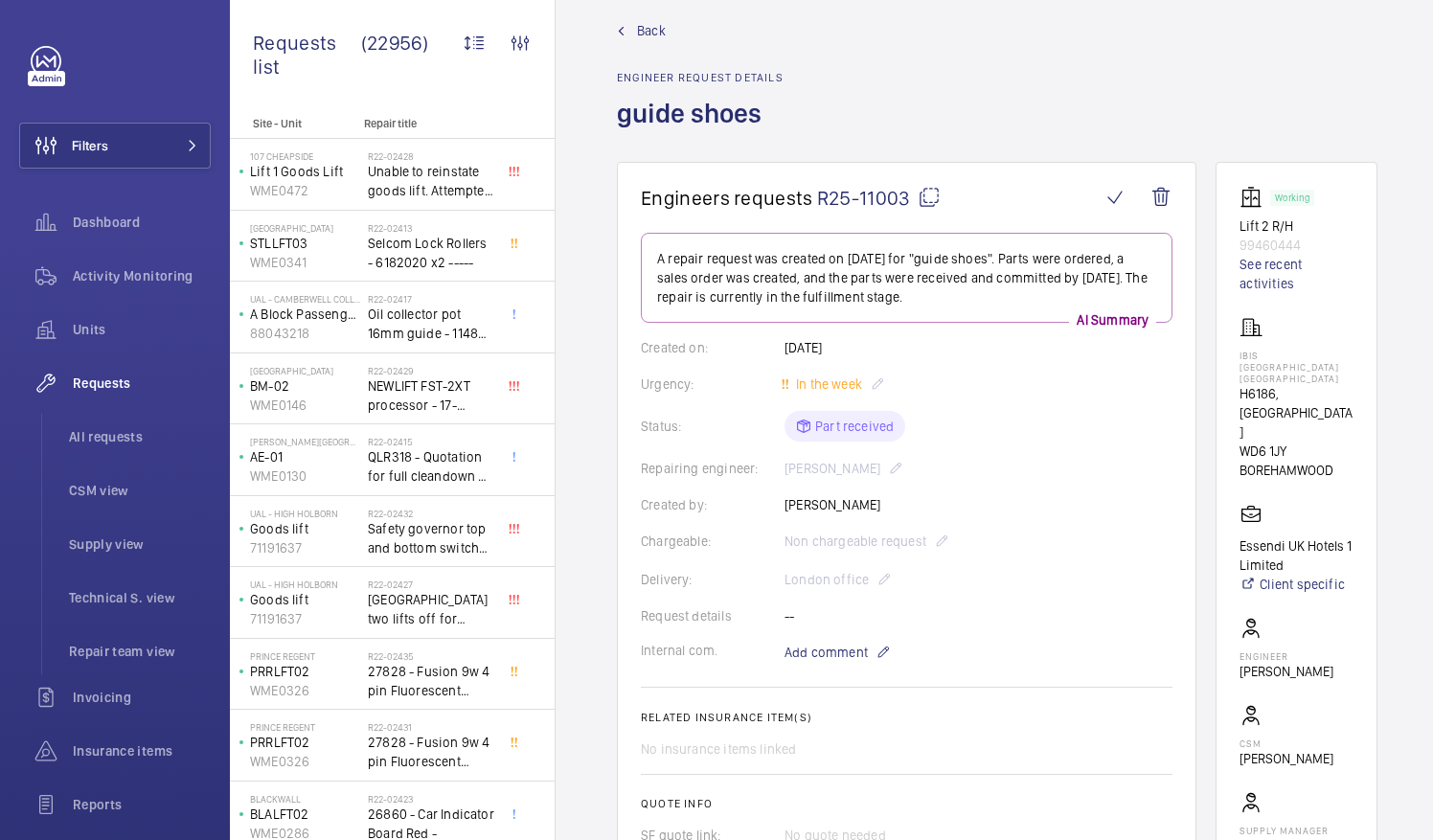
scroll to position [0, 0]
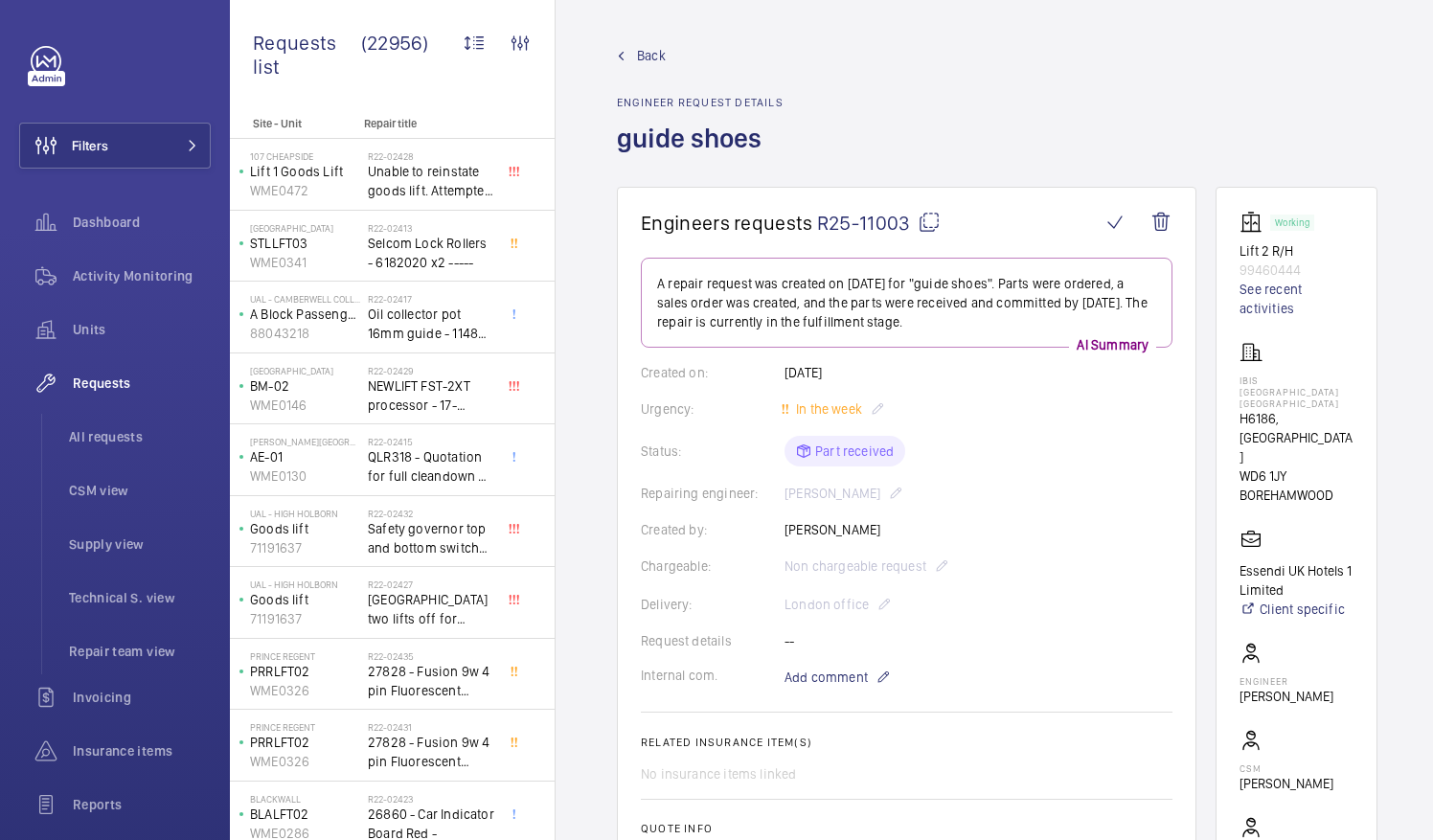
click at [927, 224] on mat-icon at bounding box center [929, 222] width 23 height 23
copy p "Guide Shoe Liner"
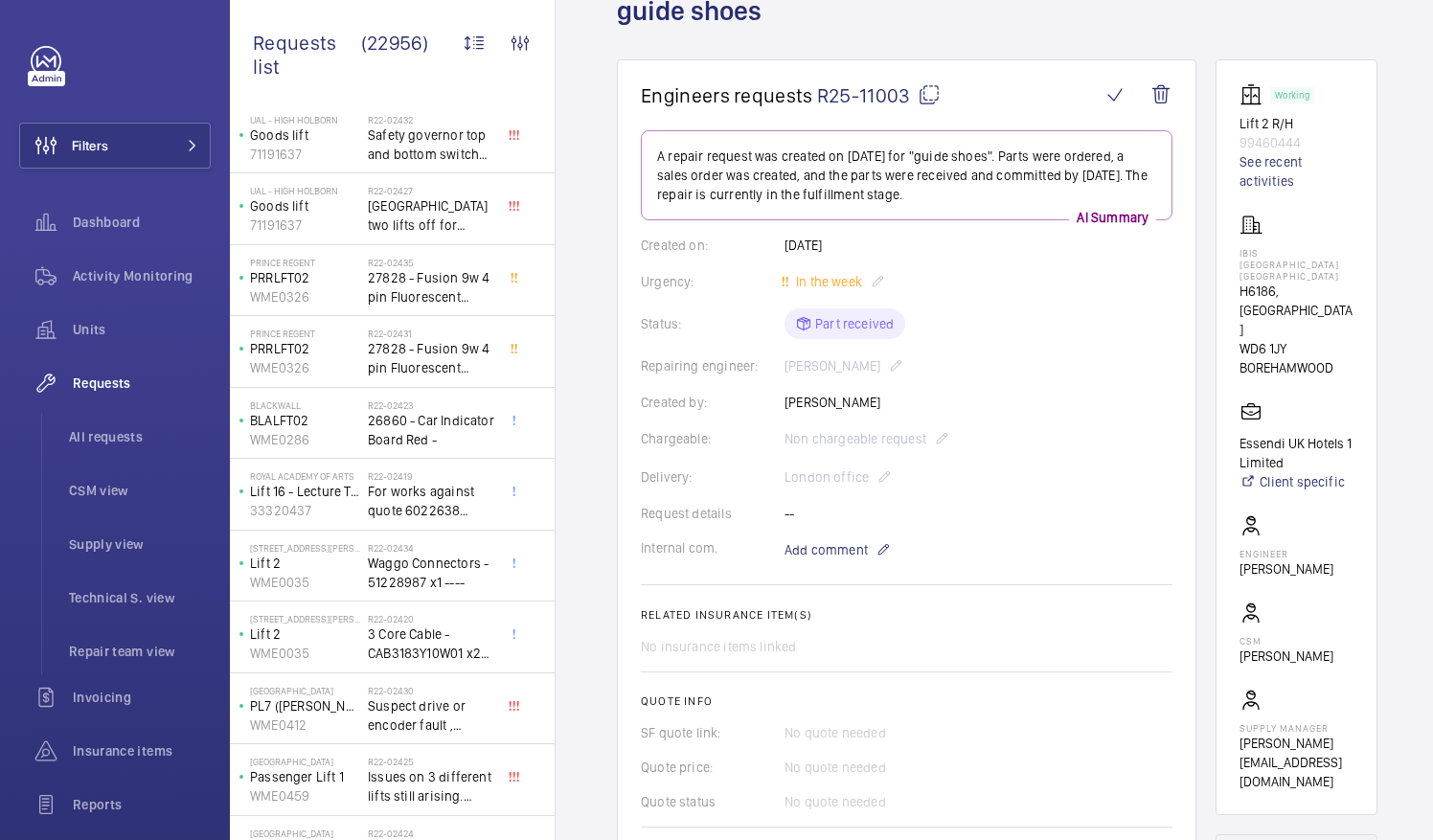
scroll to position [126, 0]
click at [929, 97] on mat-icon at bounding box center [929, 96] width 23 height 23
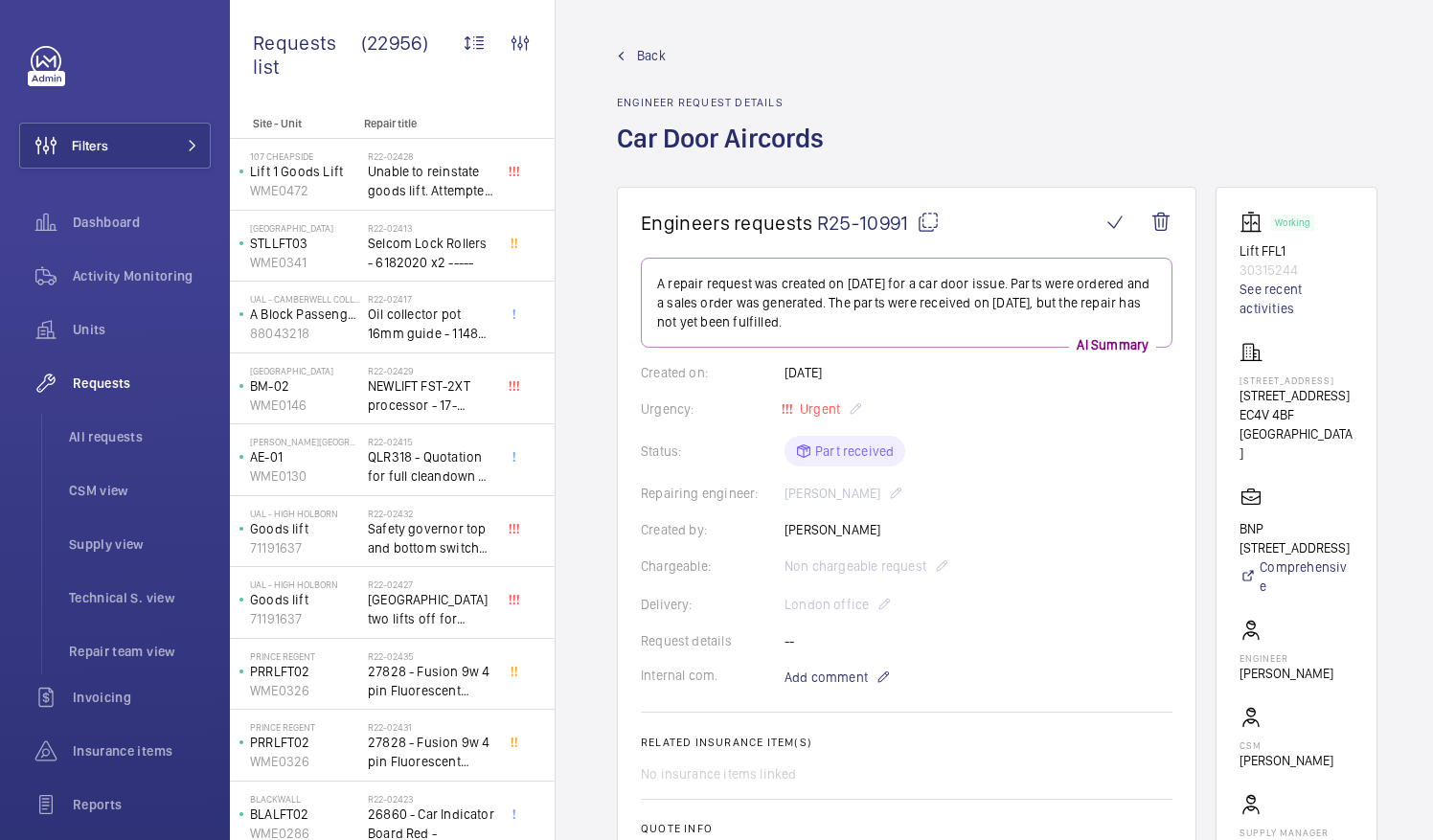
click at [925, 223] on mat-icon at bounding box center [928, 222] width 23 height 23
drag, startPoint x: 1263, startPoint y: 377, endPoint x: 1301, endPoint y: 385, distance: 38.8
click at [1301, 385] on p "160 Queen Victoria Street" at bounding box center [1297, 380] width 114 height 12
drag, startPoint x: 1301, startPoint y: 385, endPoint x: 1253, endPoint y: 375, distance: 49.0
click at [1253, 375] on wm-front-card "Working Lift FFL1 30315244 See recent activities 160 Queen Victoria Street 160 …" at bounding box center [1297, 552] width 162 height 733
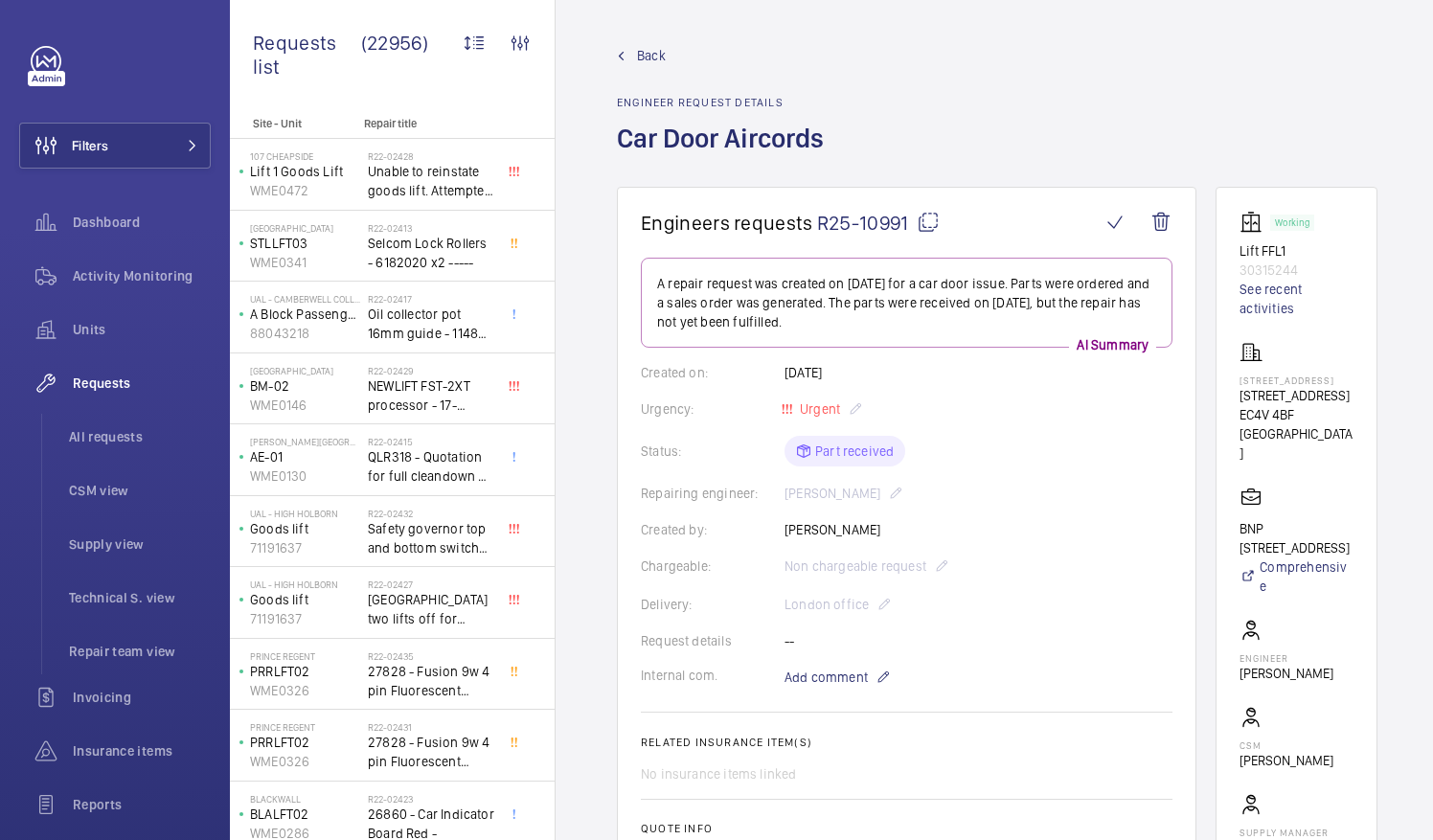
drag, startPoint x: 1261, startPoint y: 402, endPoint x: 1357, endPoint y: 423, distance: 98.3
click at [1354, 406] on p "[STREET_ADDRESS]" at bounding box center [1297, 396] width 114 height 19
drag, startPoint x: 1357, startPoint y: 423, endPoint x: 1278, endPoint y: 419, distance: 79.1
copy p "[STREET_ADDRESS]"
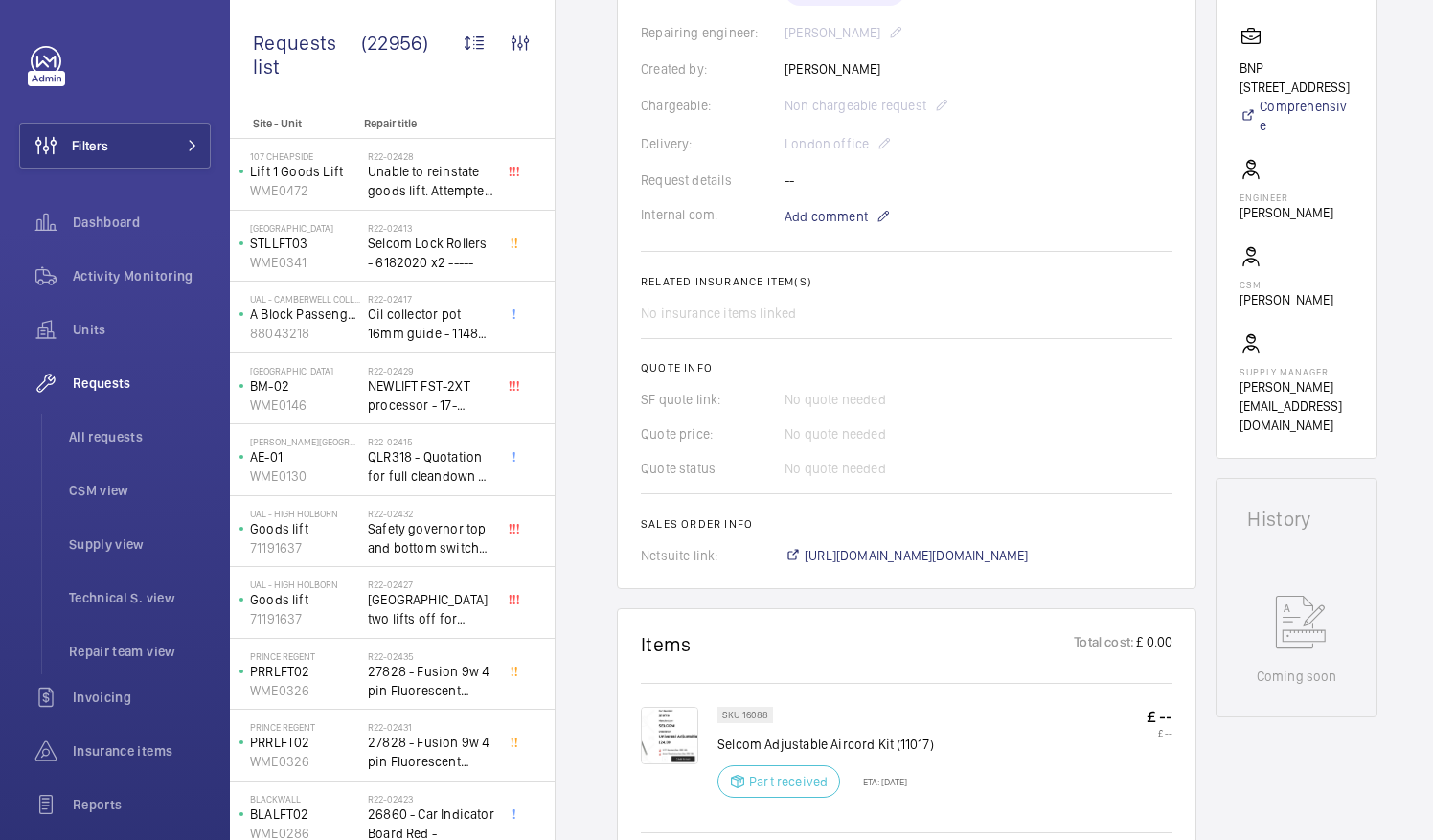
scroll to position [666, 0]
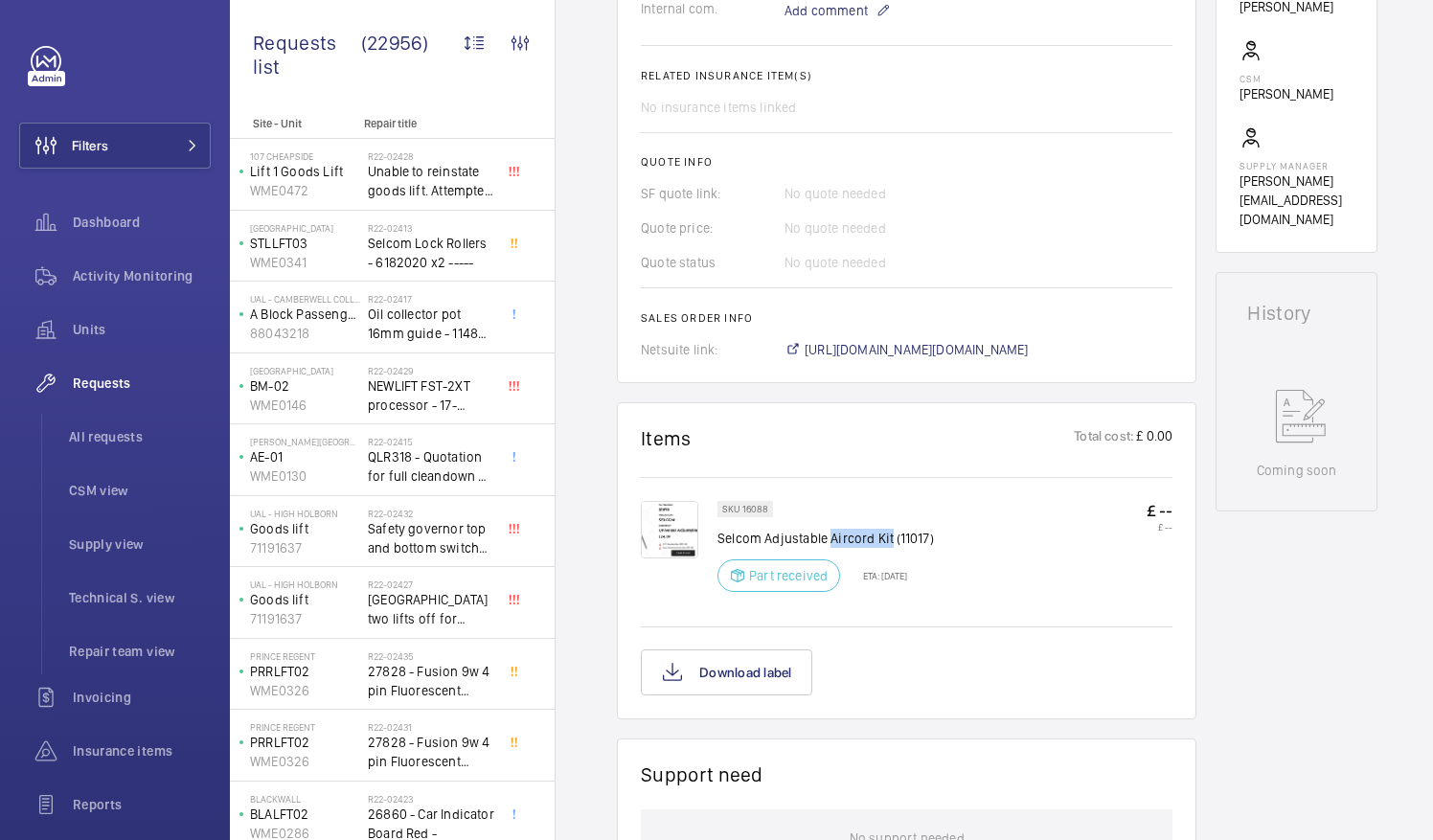
drag, startPoint x: 831, startPoint y: 535, endPoint x: 891, endPoint y: 542, distance: 60.4
click at [891, 542] on p "Selcom Adjustable Aircord Kit (11017)" at bounding box center [826, 539] width 216 height 19
drag, startPoint x: 891, startPoint y: 542, endPoint x: 876, endPoint y: 540, distance: 15.1
copy p "Aircord Kit"
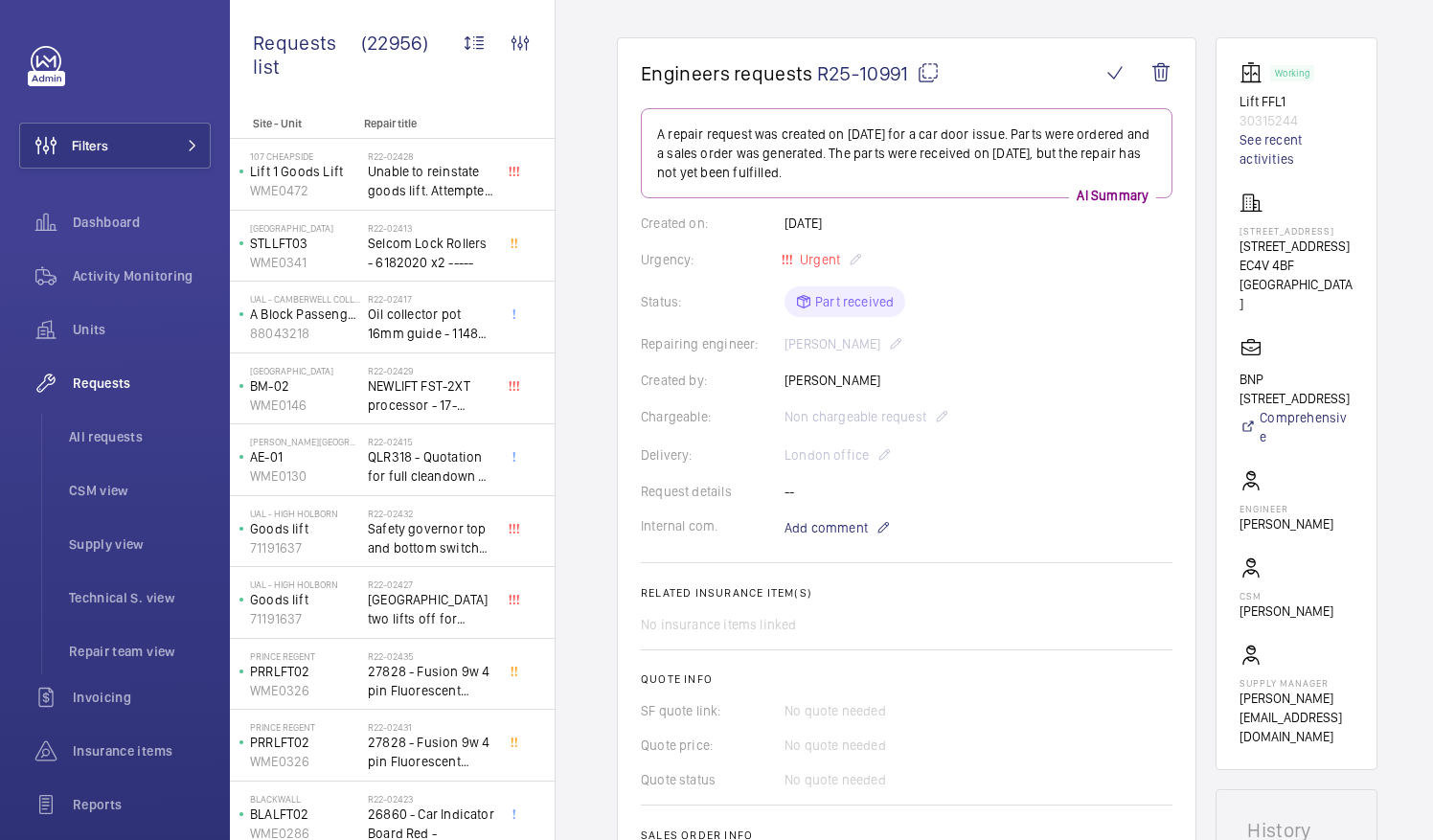
scroll to position [149, 0]
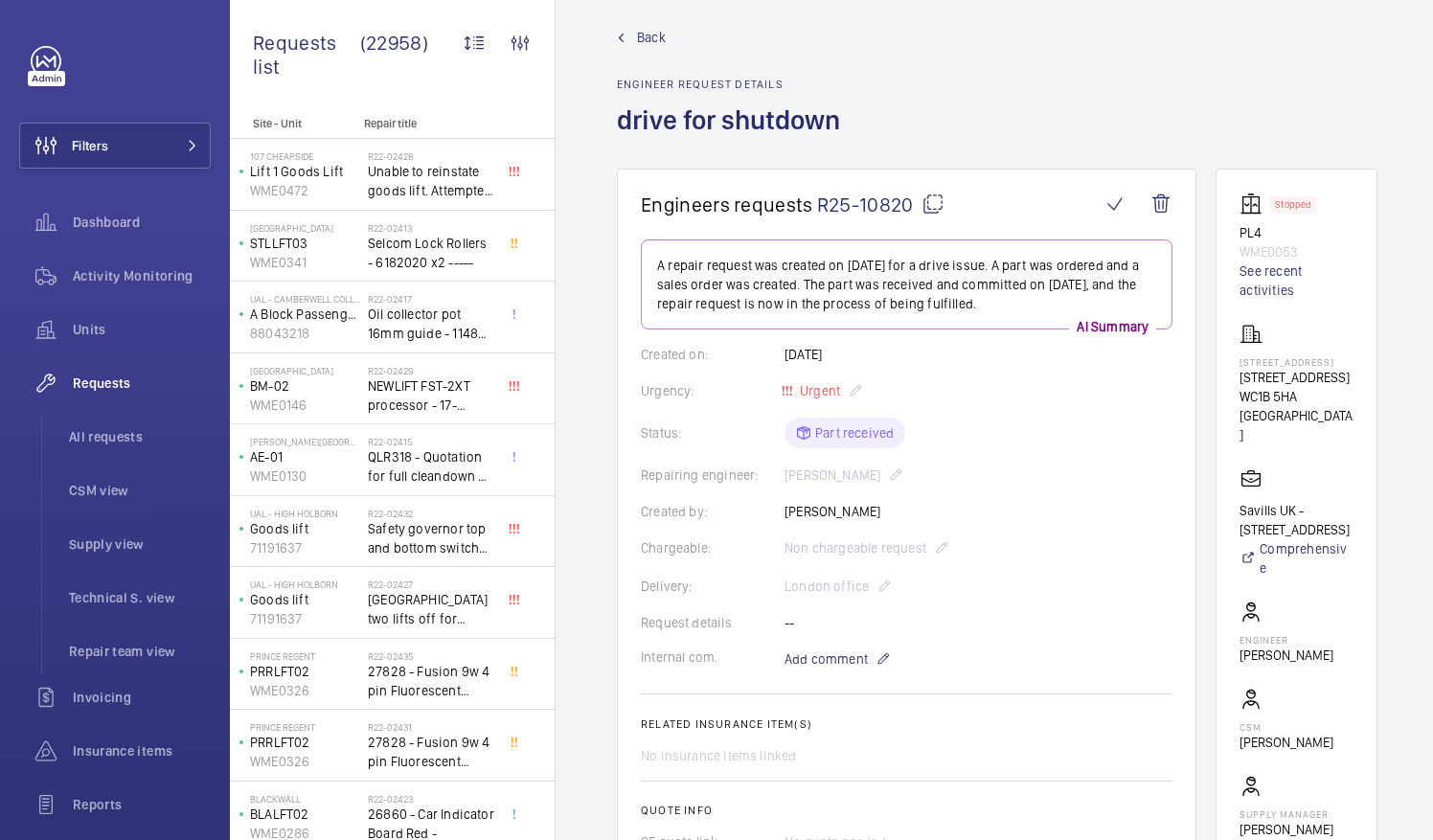
scroll to position [21, 0]
click at [927, 199] on mat-icon at bounding box center [933, 201] width 23 height 23
click at [932, 199] on mat-icon at bounding box center [933, 201] width 23 height 23
drag, startPoint x: 1263, startPoint y: 381, endPoint x: 1285, endPoint y: 399, distance: 28.4
click at [1285, 384] on p "[STREET_ADDRESS]" at bounding box center [1297, 375] width 114 height 19
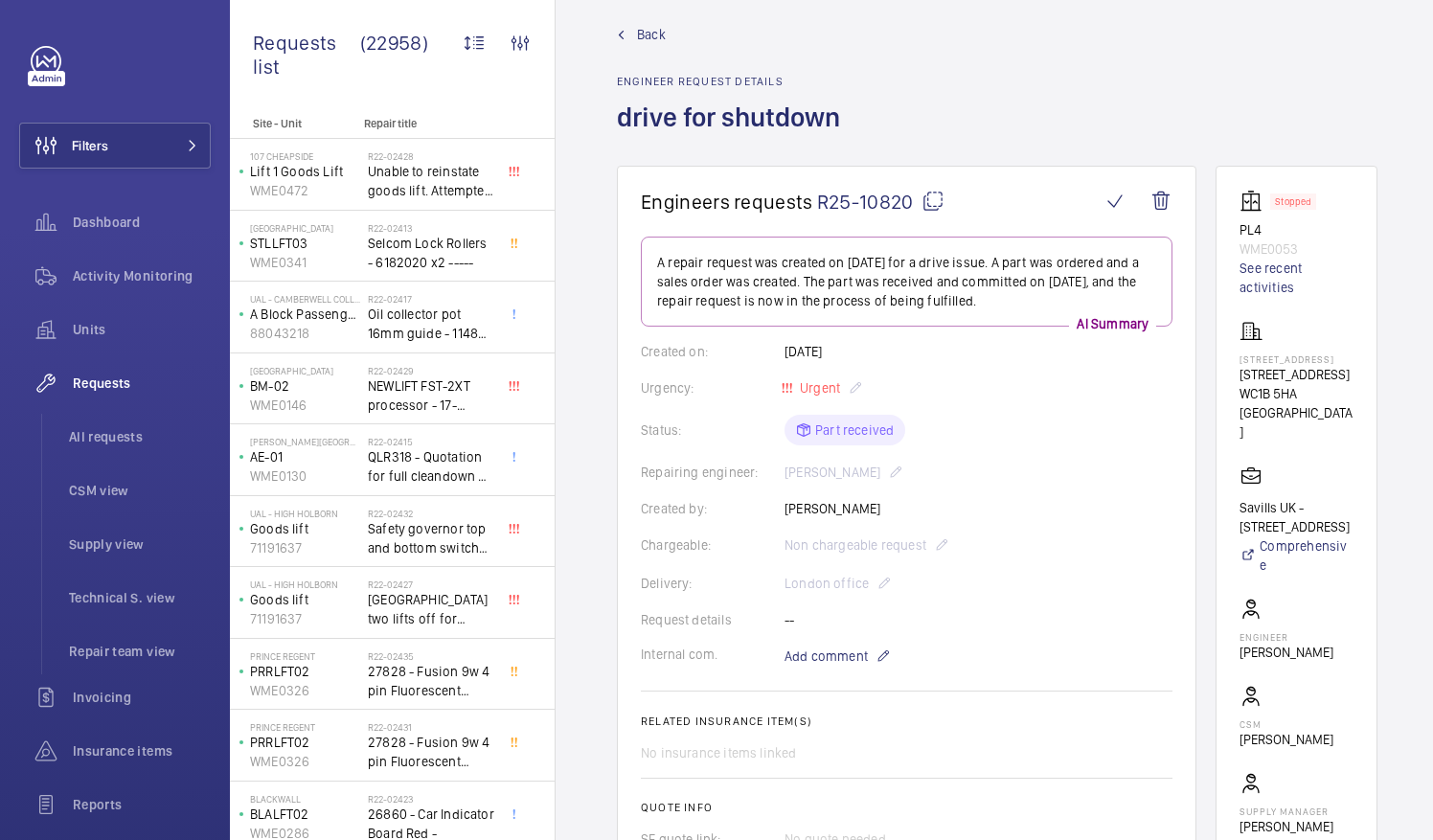
drag, startPoint x: 1285, startPoint y: 399, endPoint x: 1272, endPoint y: 398, distance: 13.0
copy p "1 Southampton Row"
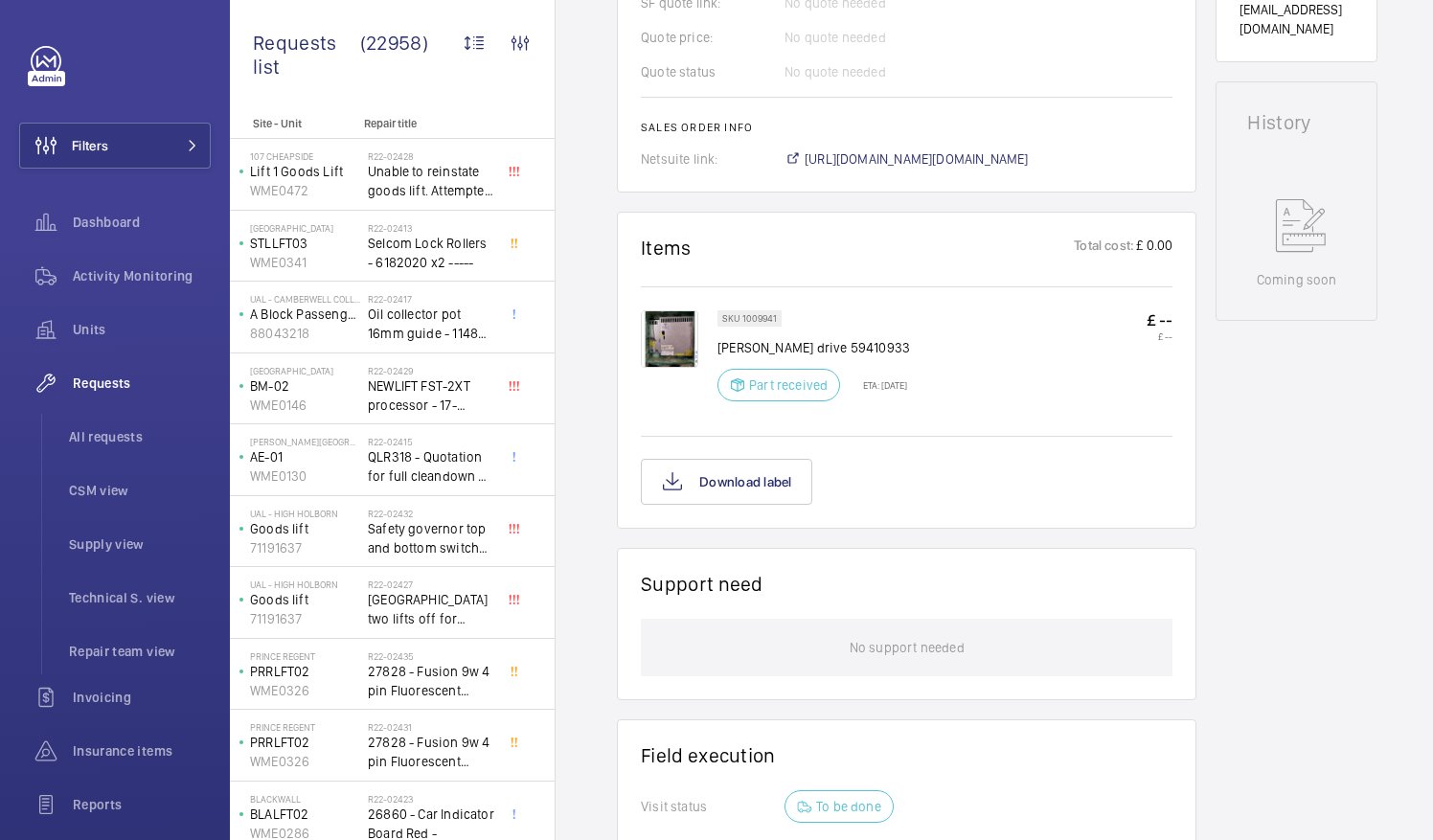
scroll to position [859, 0]
drag, startPoint x: 720, startPoint y: 339, endPoint x: 807, endPoint y: 349, distance: 87.6
click at [807, 349] on p "Schindler drive 59410933" at bounding box center [813, 346] width 192 height 19
drag, startPoint x: 807, startPoint y: 349, endPoint x: 789, endPoint y: 347, distance: 18.1
copy p "Schindler drive"
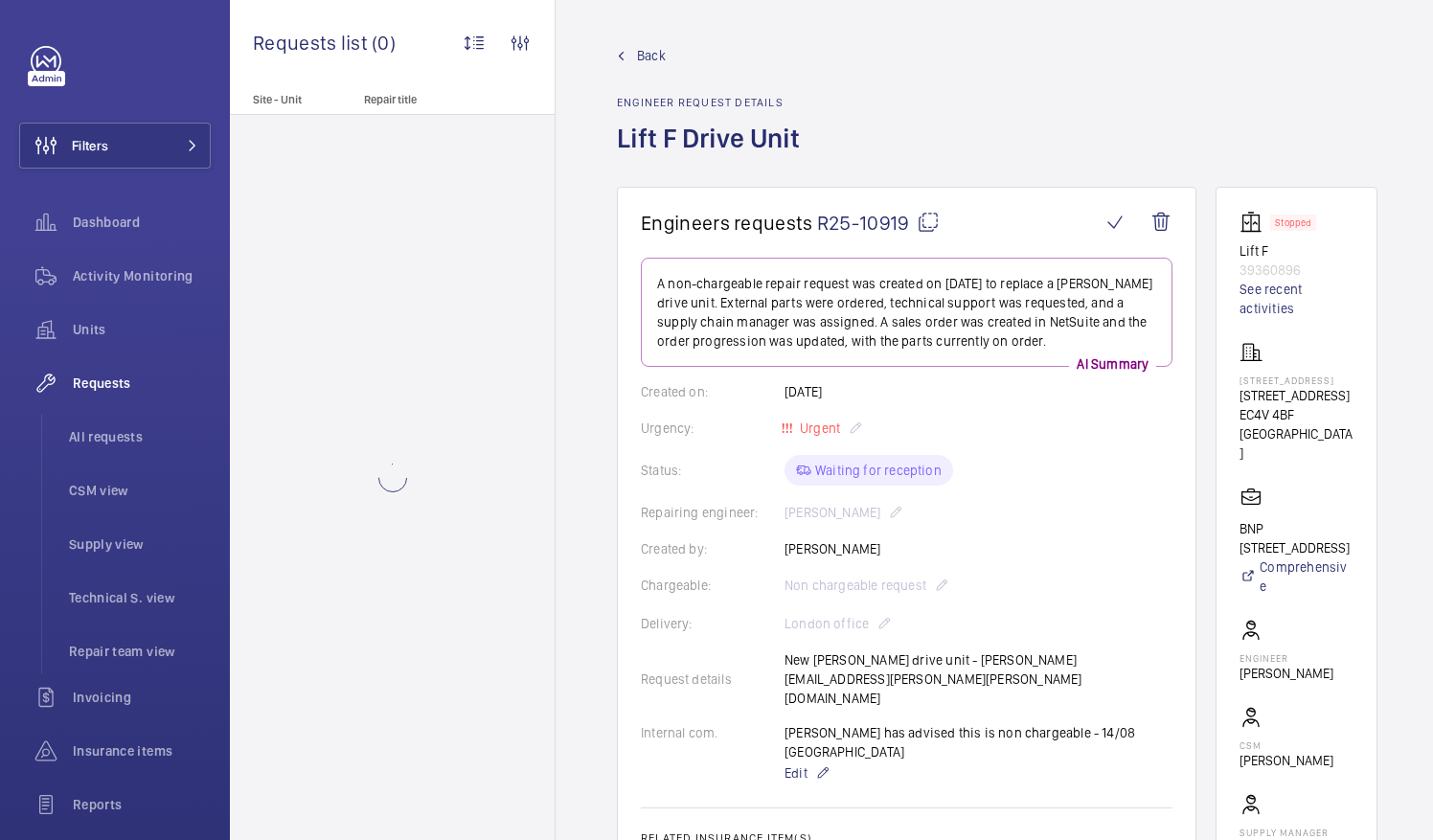
click at [925, 222] on mat-icon at bounding box center [928, 222] width 23 height 23
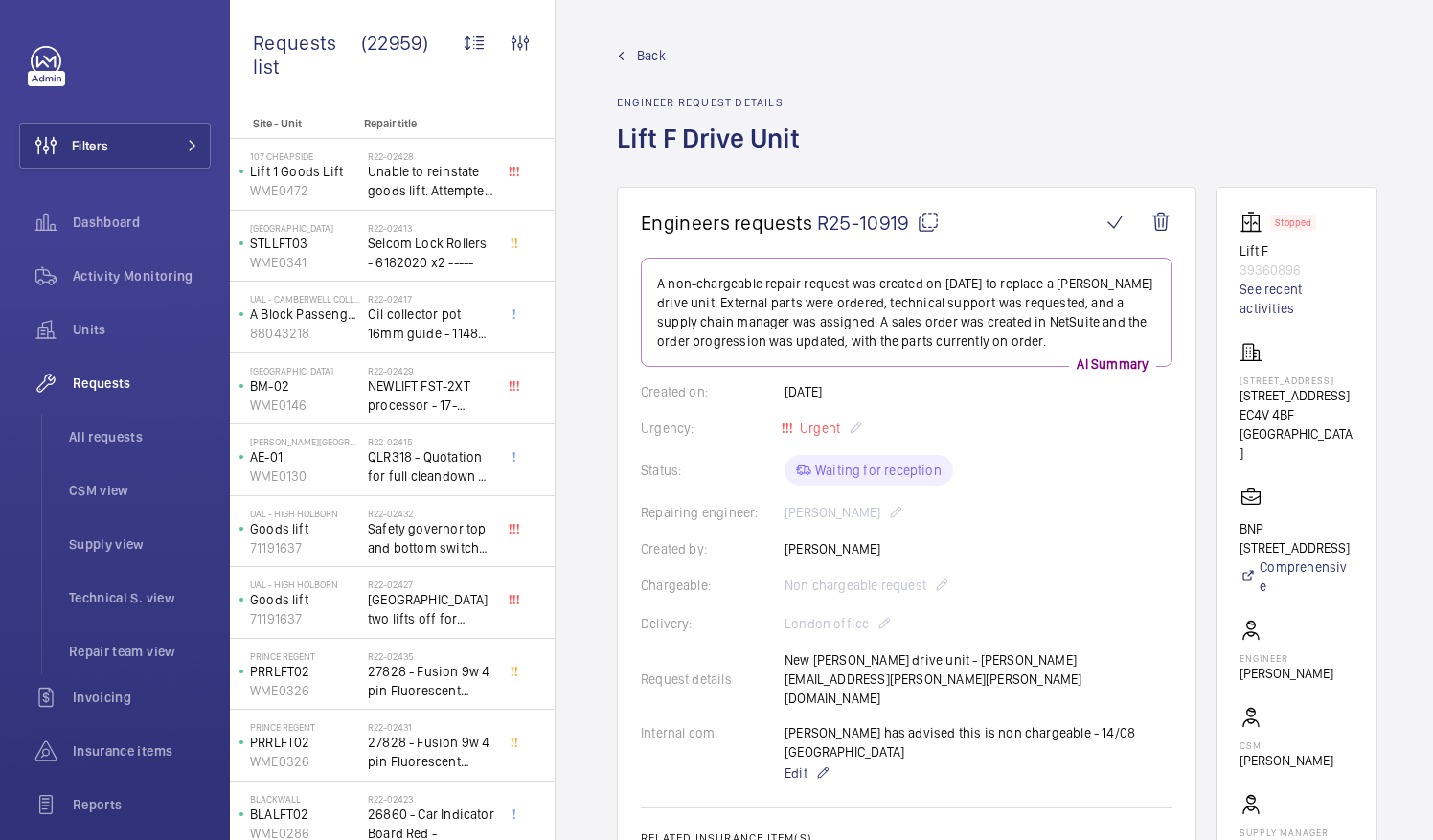
drag, startPoint x: 1262, startPoint y: 406, endPoint x: 1340, endPoint y: 423, distance: 79.8
click at [1340, 406] on p "160 Queen Victoria Street" at bounding box center [1297, 396] width 114 height 19
drag, startPoint x: 1340, startPoint y: 423, endPoint x: 1295, endPoint y: 418, distance: 45.3
copy p "160 Queen Victoria Street"
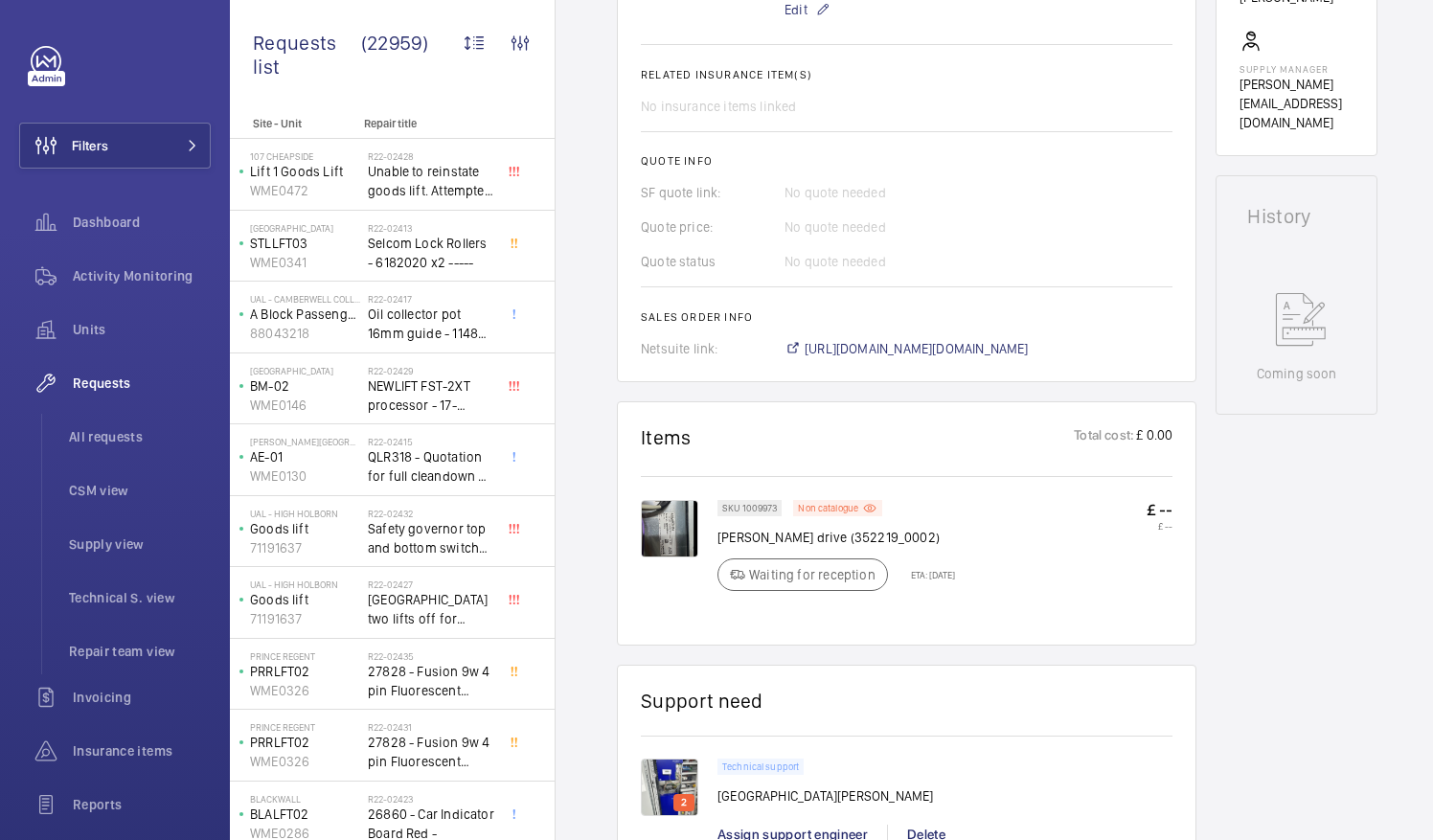
scroll to position [803, 0]
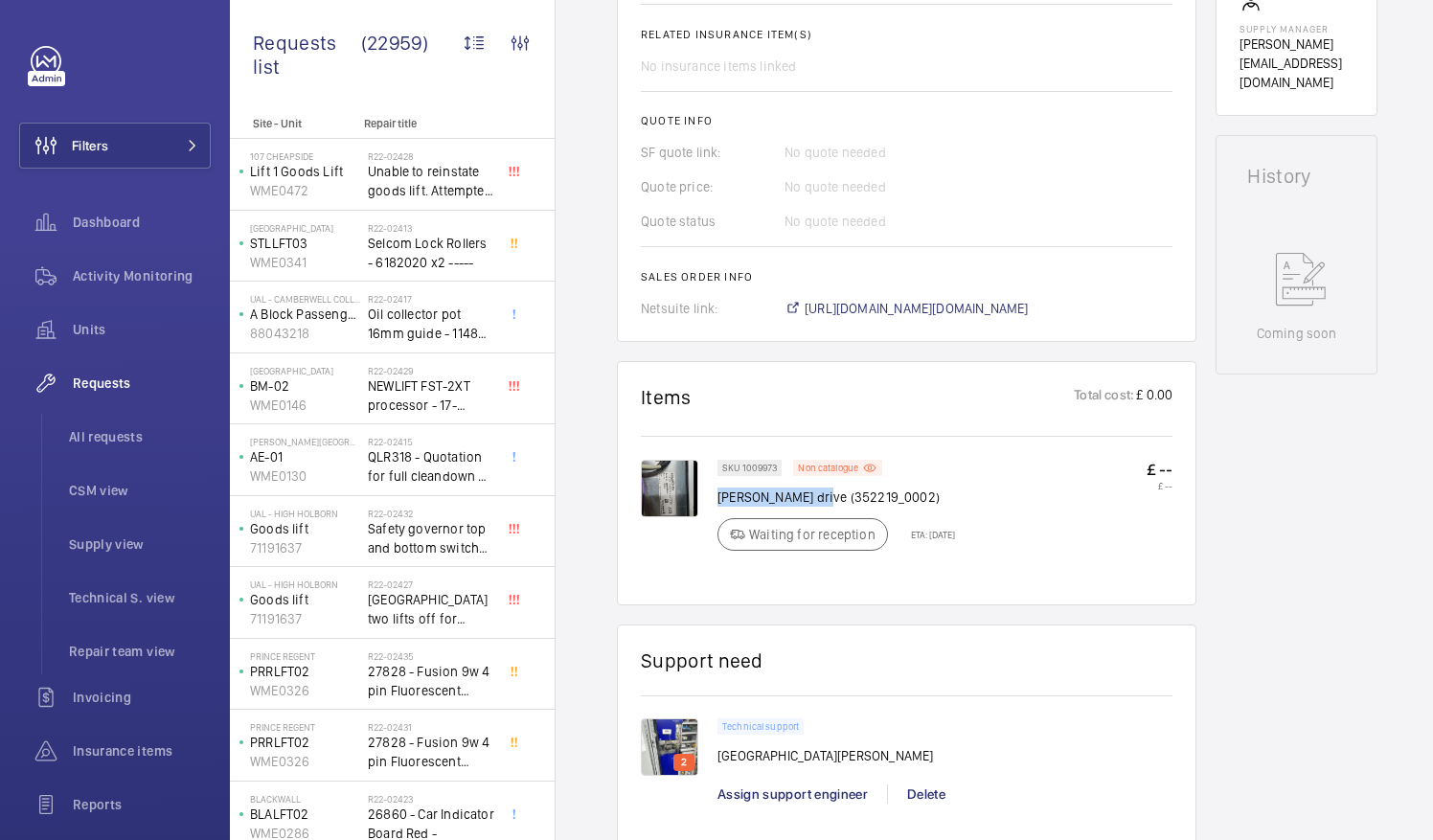
drag, startPoint x: 718, startPoint y: 433, endPoint x: 820, endPoint y: 440, distance: 102.2
click at [820, 488] on p "ziehl-abegg drive (352219_0002)" at bounding box center [836, 497] width 238 height 19
drag, startPoint x: 820, startPoint y: 440, endPoint x: 791, endPoint y: 436, distance: 29.3
copy p "ziehl-abegg drive"
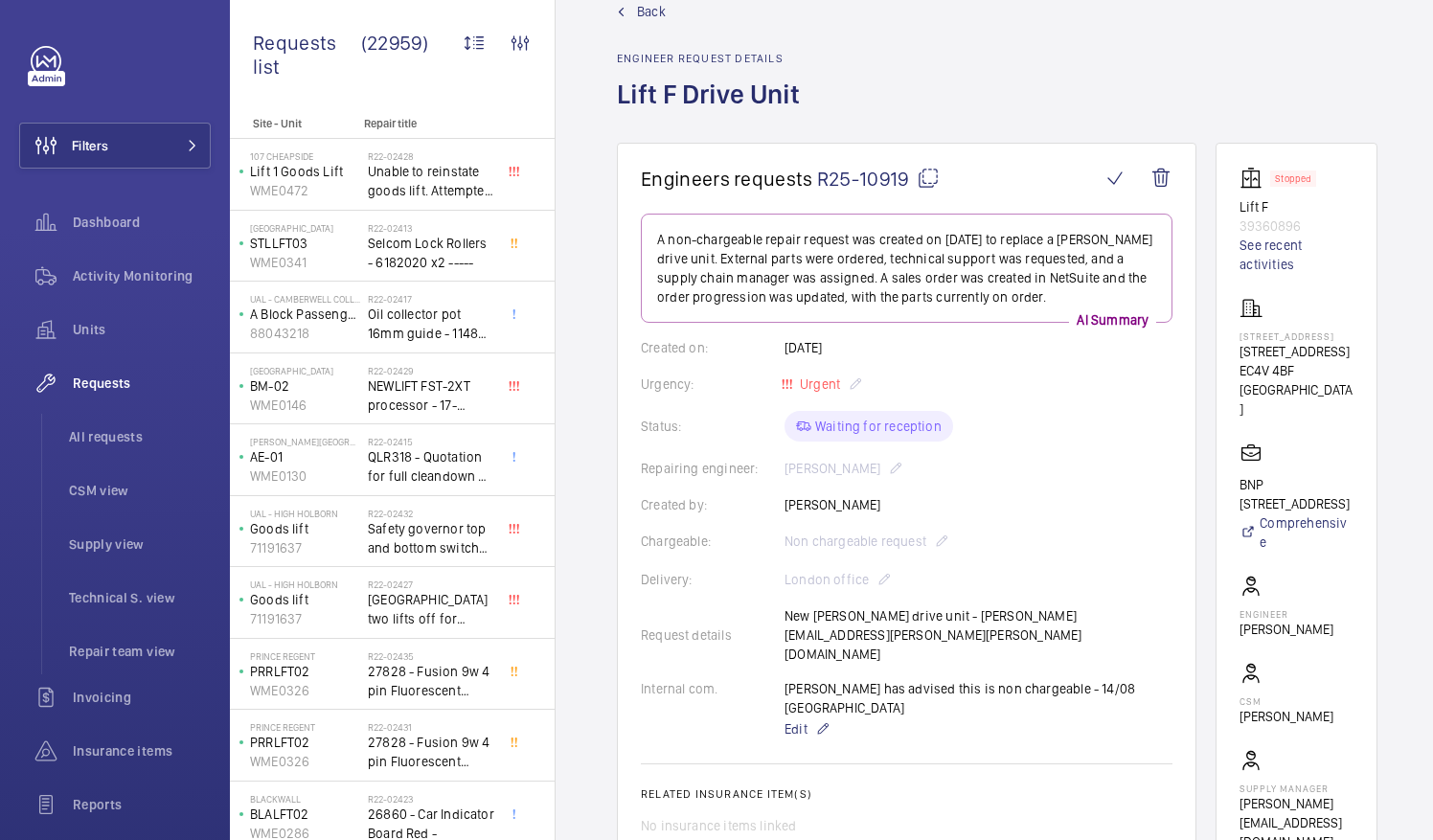
scroll to position [43, 0]
click at [930, 181] on mat-icon at bounding box center [928, 180] width 23 height 23
copy p "ziehl-abegg drive"
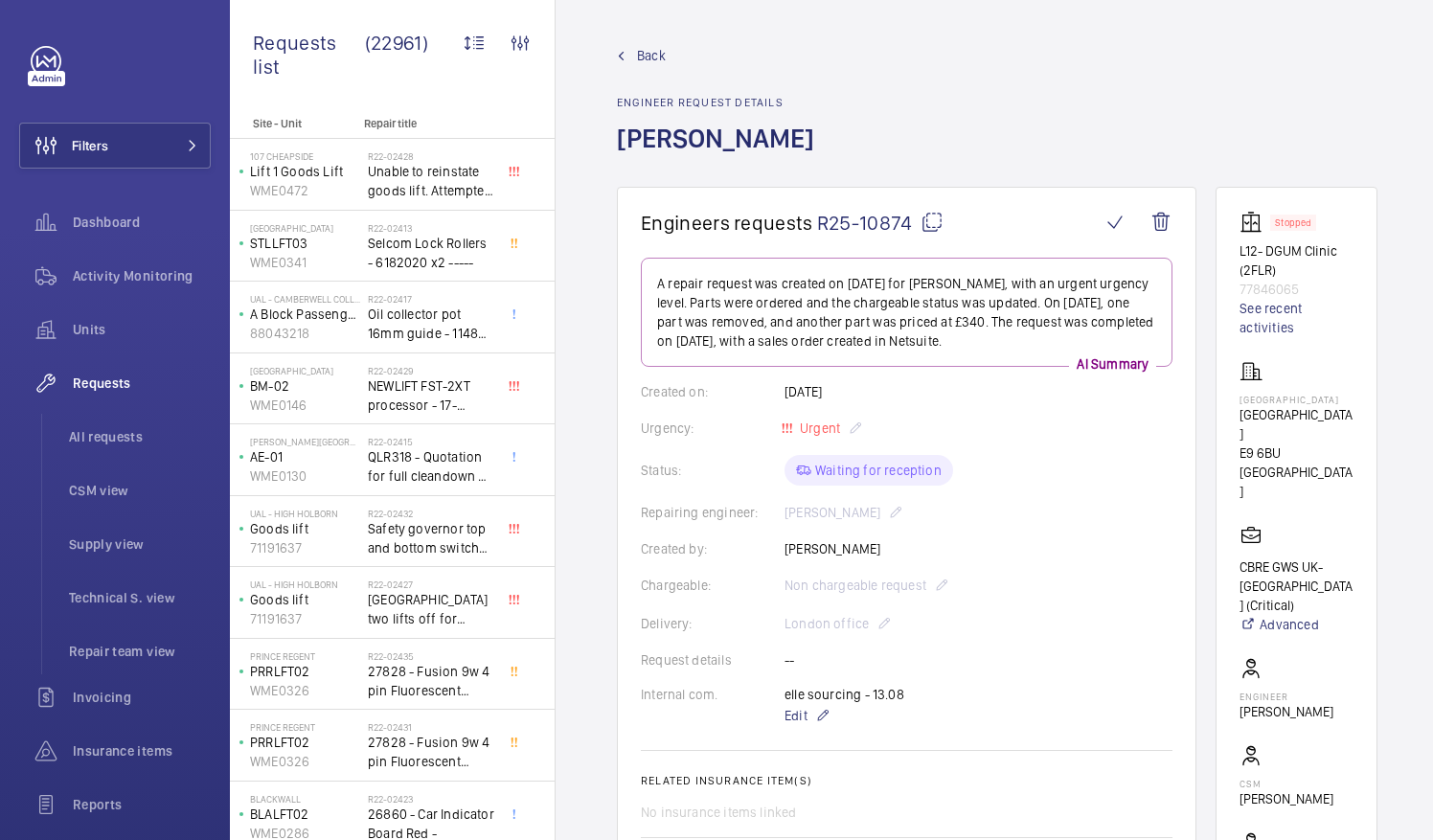
click at [928, 222] on mat-icon at bounding box center [932, 222] width 23 height 23
drag, startPoint x: 1263, startPoint y: 410, endPoint x: 1310, endPoint y: 432, distance: 51.9
click at [1310, 432] on p "[GEOGRAPHIC_DATA]" at bounding box center [1297, 425] width 114 height 39
drag, startPoint x: 1310, startPoint y: 432, endPoint x: 1293, endPoint y: 431, distance: 17.0
copy p "[GEOGRAPHIC_DATA]"
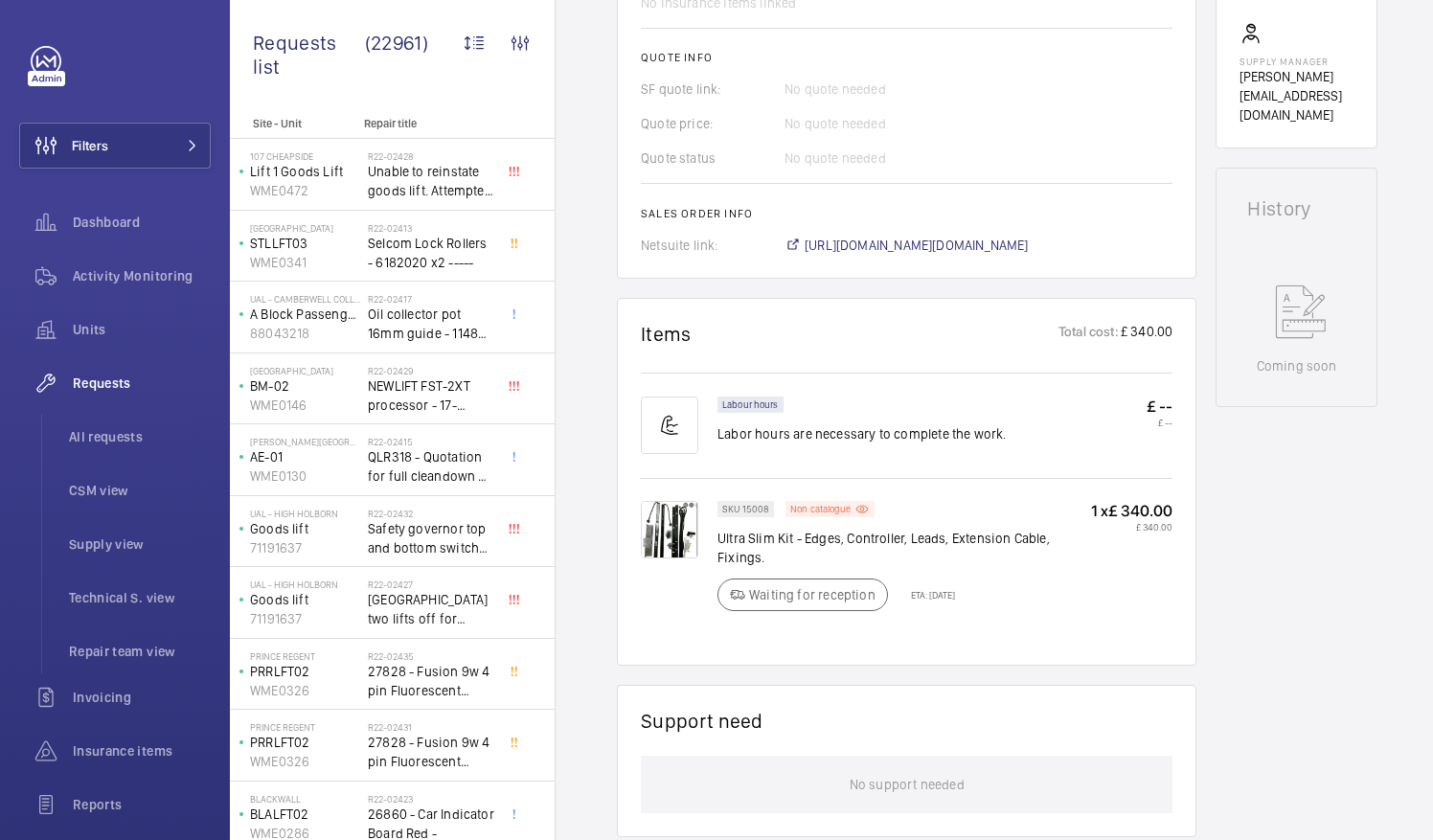
scroll to position [814, 0]
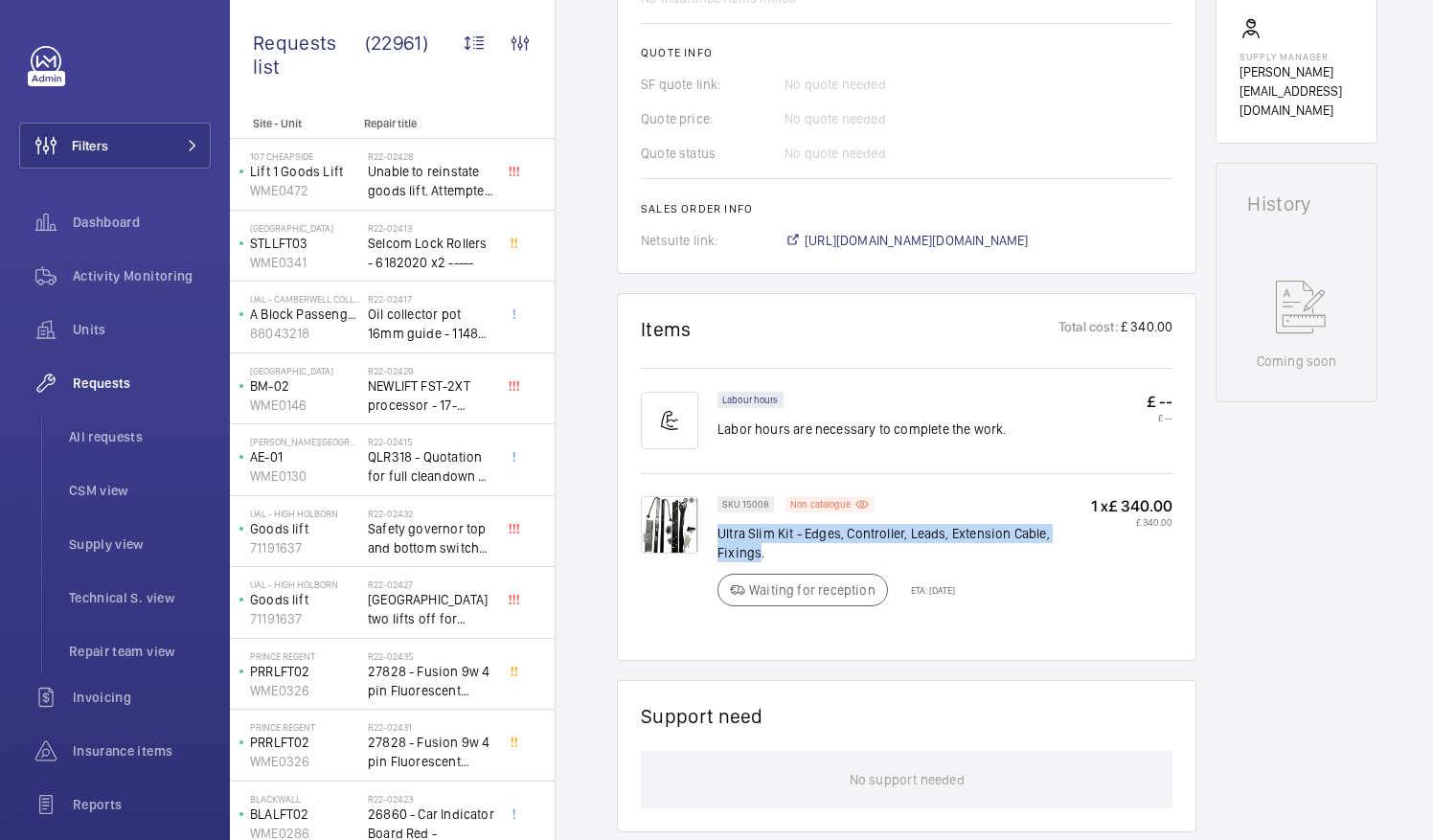
drag, startPoint x: 718, startPoint y: 529, endPoint x: 1093, endPoint y: 530, distance: 375.0
click at [1091, 530] on p "Ultra Slim Kit - Edges, Controller, Leads, Extension Cable, Fixings." at bounding box center [904, 544] width 374 height 39
drag, startPoint x: 1093, startPoint y: 530, endPoint x: 1071, endPoint y: 530, distance: 22.0
copy p "Ultra Slim Kit - Edges, Controller, Leads, Extension Cable, Fixings"
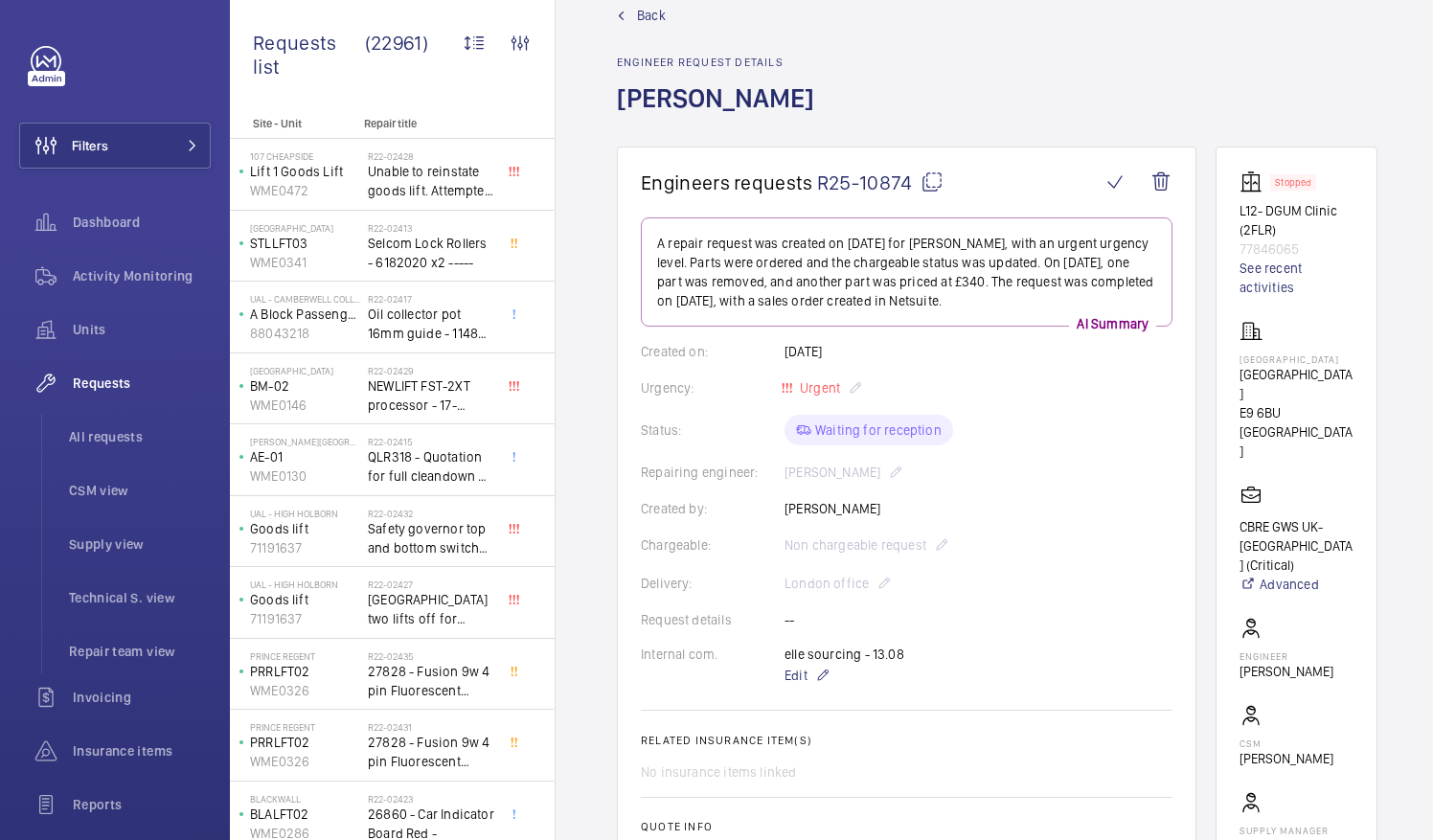
scroll to position [0, 0]
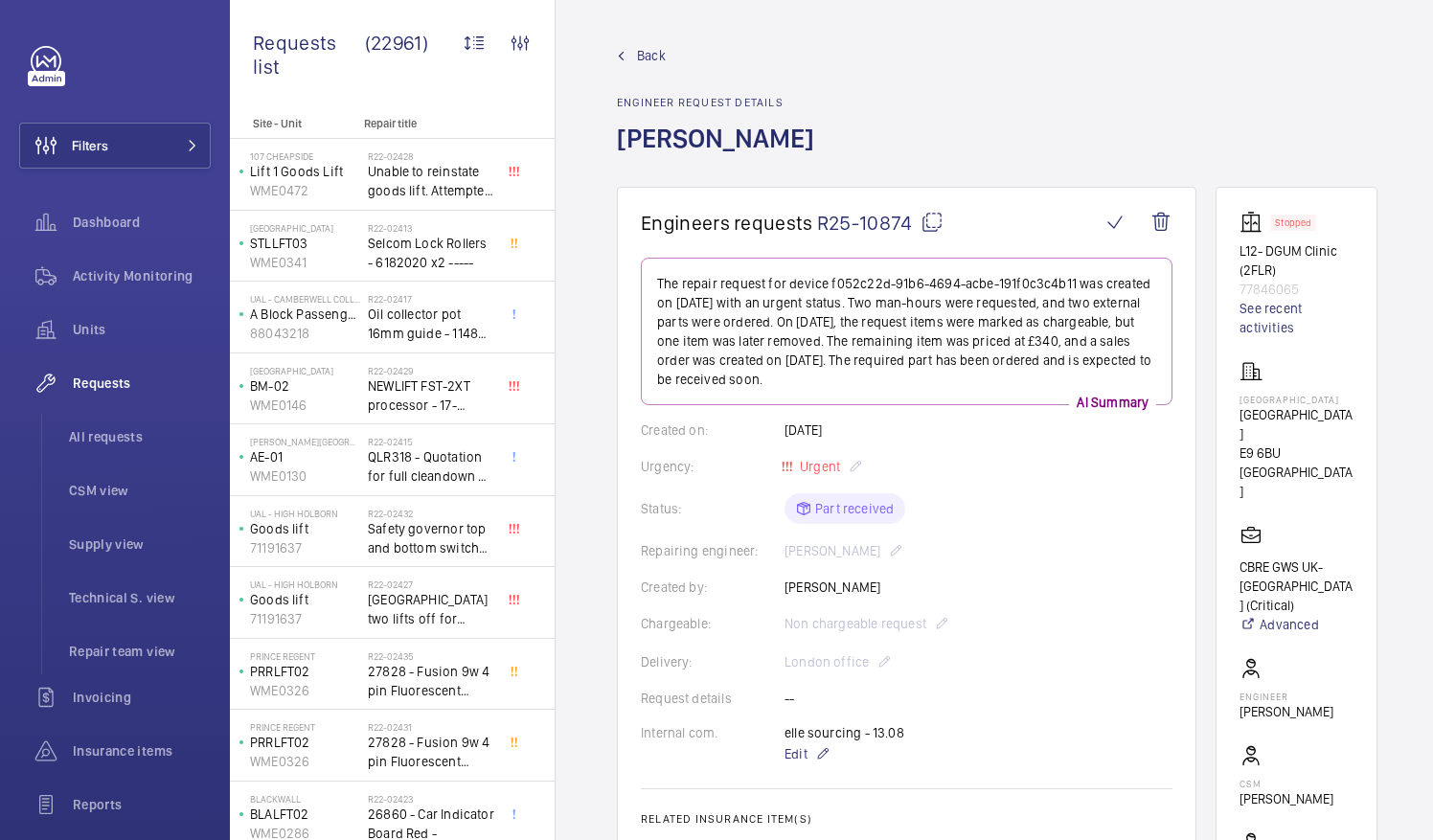
click at [933, 222] on mat-icon at bounding box center [932, 222] width 23 height 23
